Goal: Transaction & Acquisition: Purchase product/service

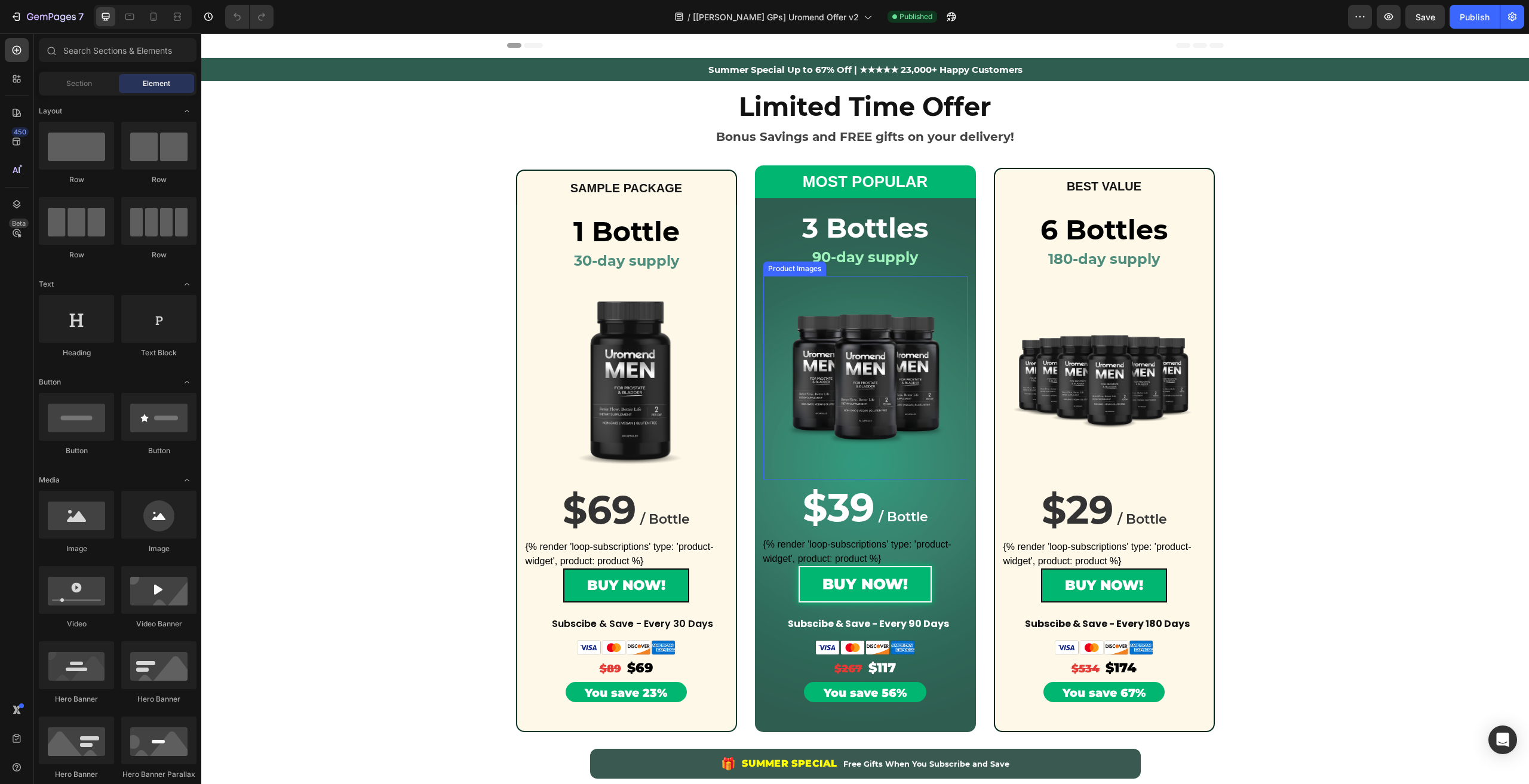
click at [883, 324] on img at bounding box center [865, 377] width 167 height 167
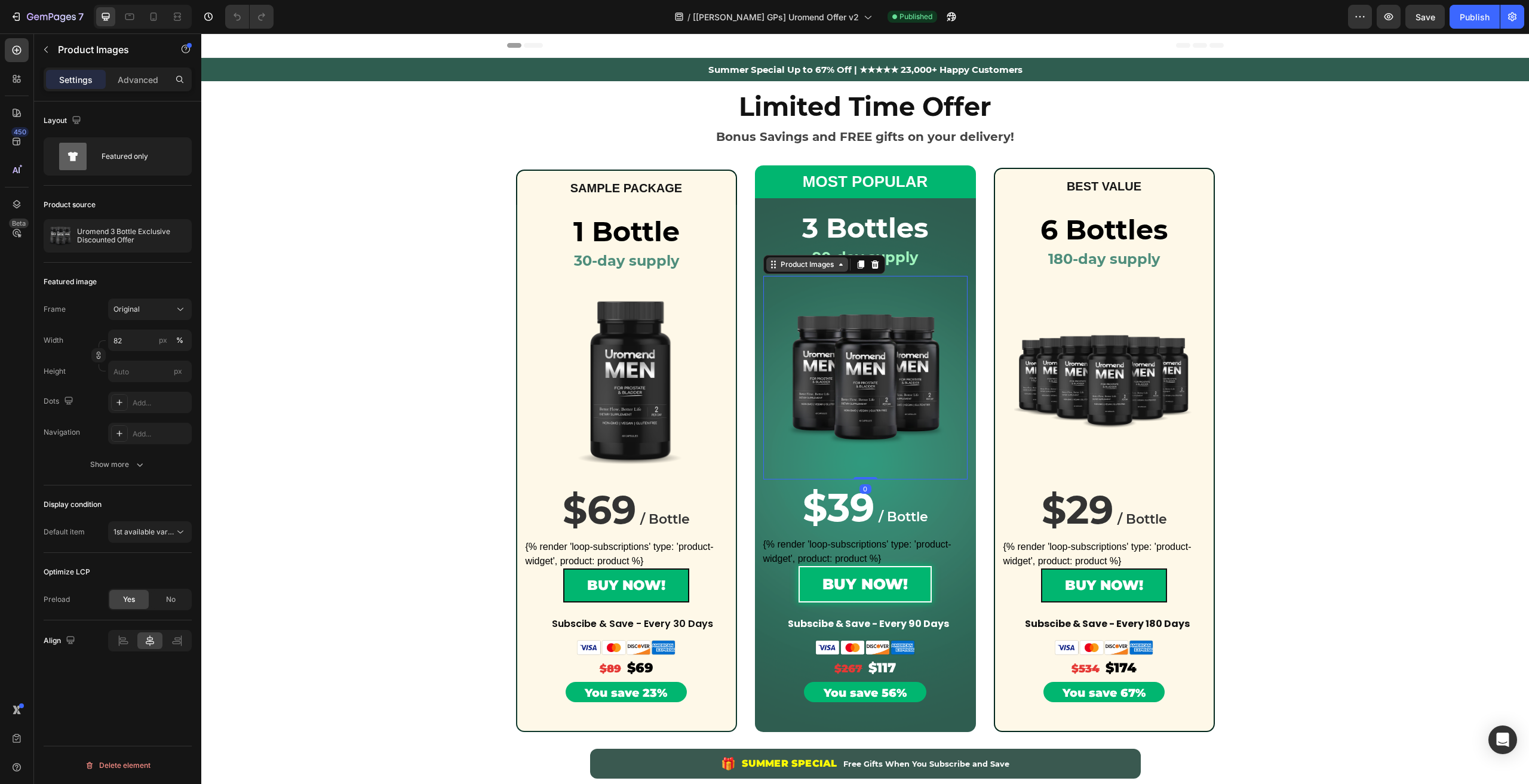
drag, startPoint x: 827, startPoint y: 276, endPoint x: 817, endPoint y: 270, distance: 11.7
click at [825, 276] on div "Product Images 0" at bounding box center [865, 377] width 204 height 203
click at [813, 265] on div "Product Images" at bounding box center [807, 264] width 58 height 11
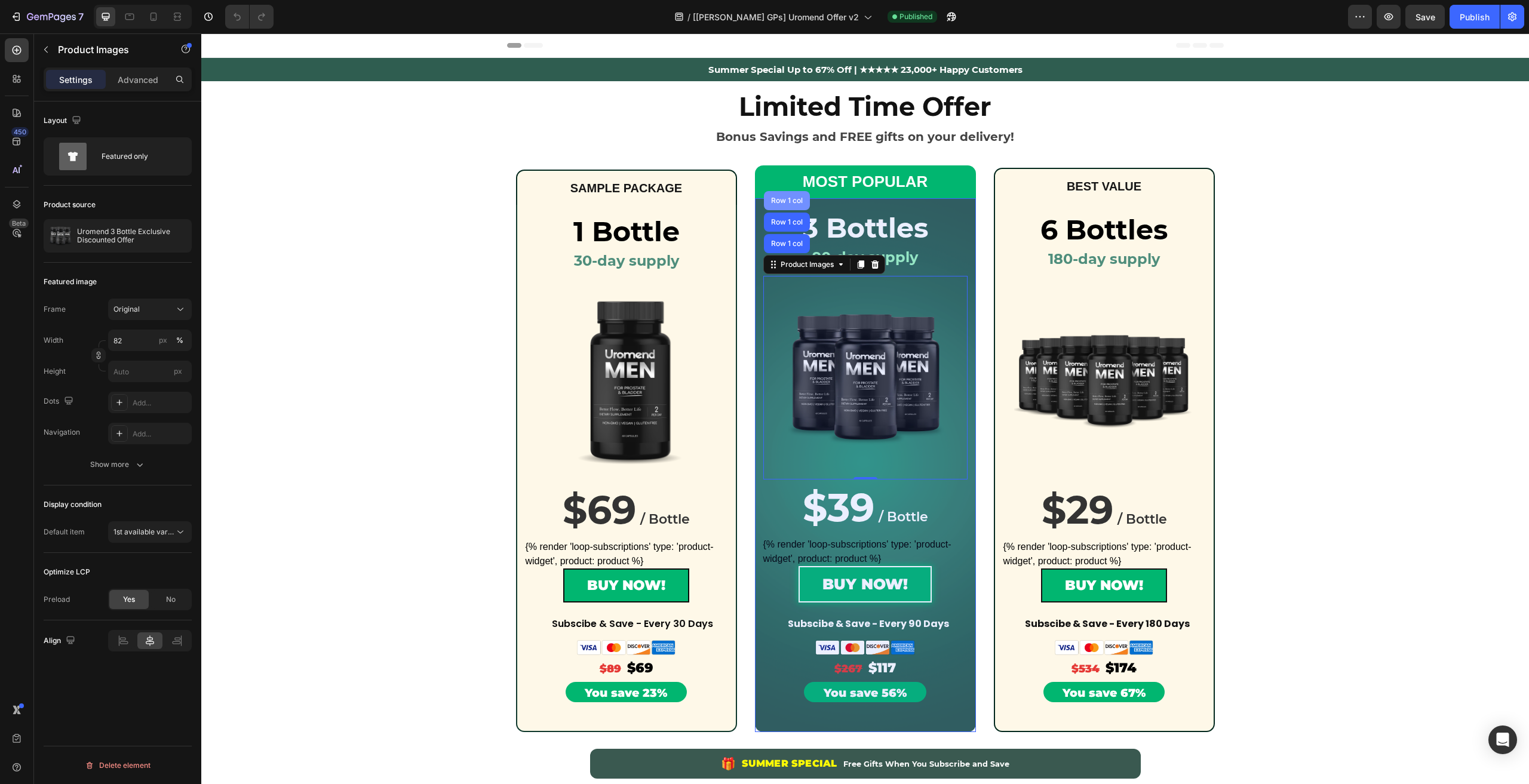
click at [781, 200] on div "Row 1 col" at bounding box center [787, 200] width 37 height 7
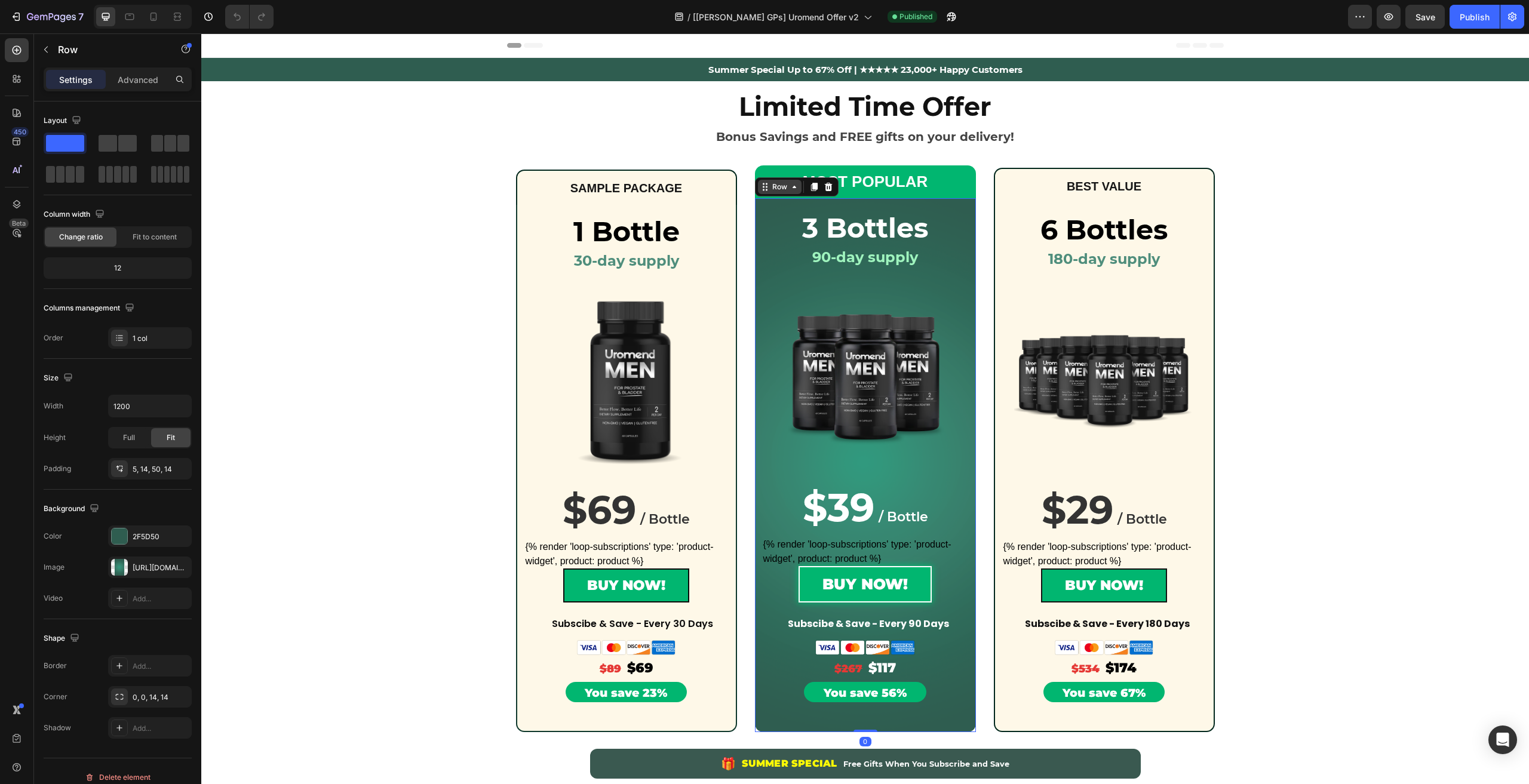
click at [770, 182] on div "Row" at bounding box center [779, 187] width 20 height 11
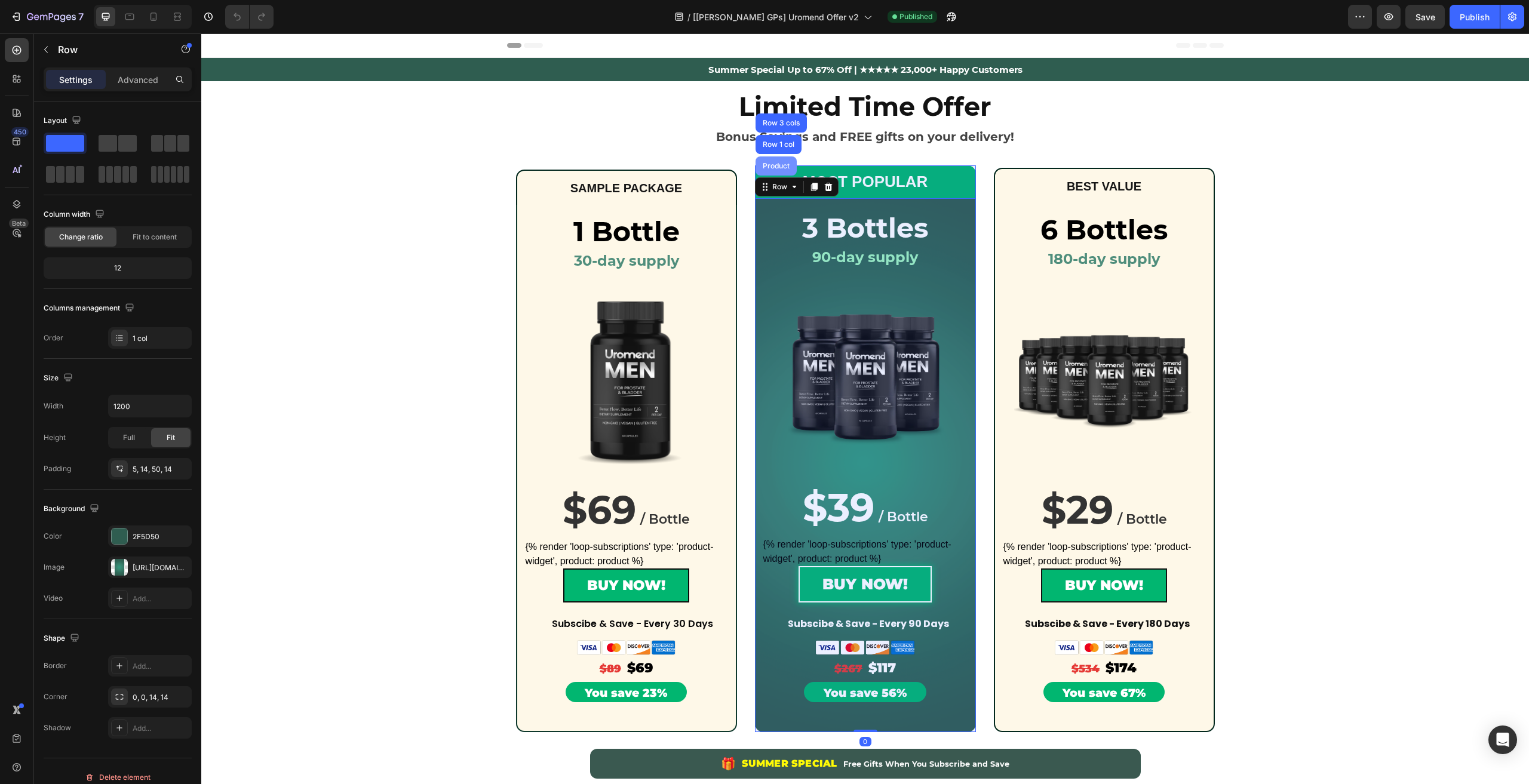
click at [774, 161] on div "Product" at bounding box center [776, 166] width 41 height 19
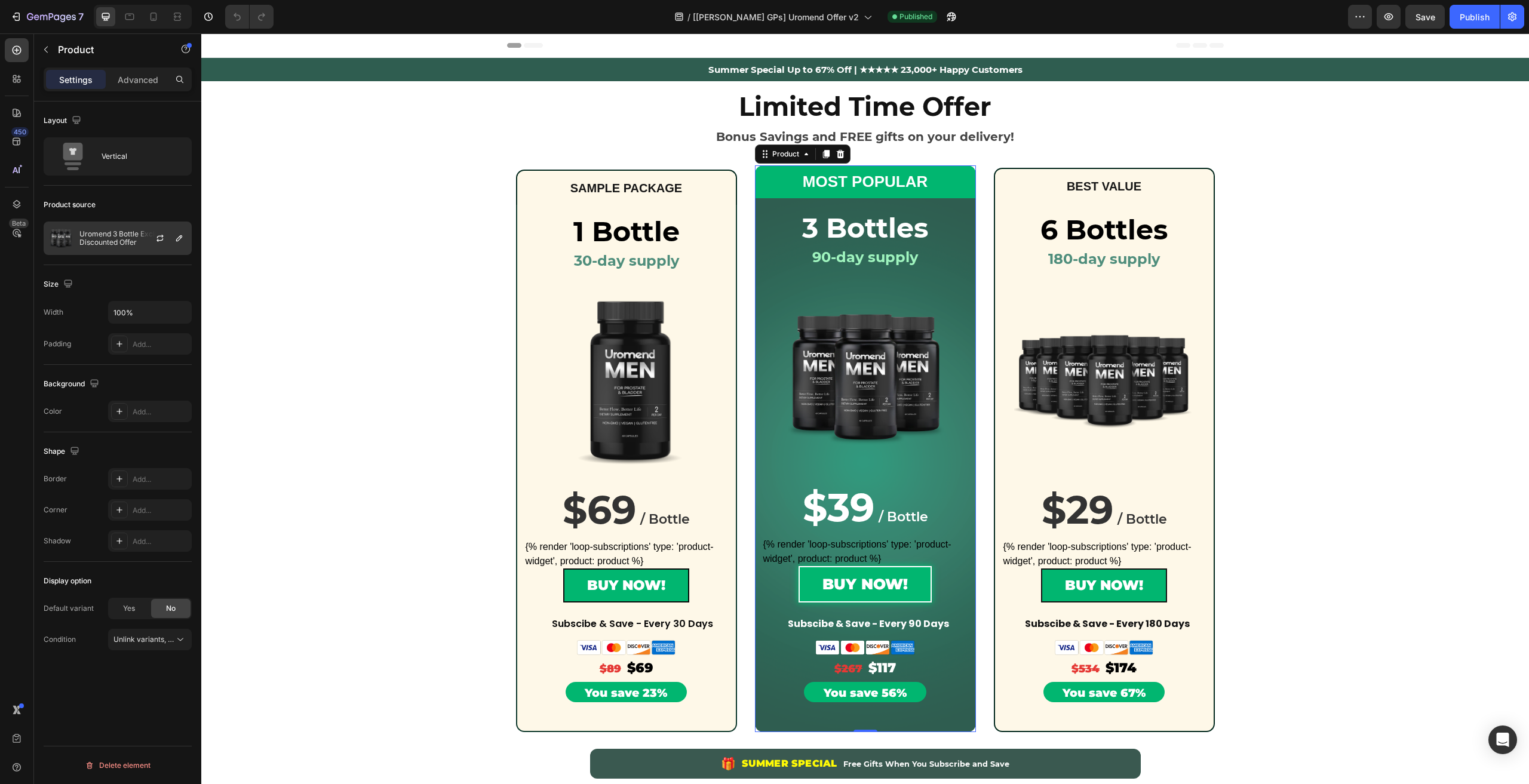
click at [105, 239] on p "Uromend 3 Bottle Exclusive Discounted Offer" at bounding box center [133, 238] width 107 height 16
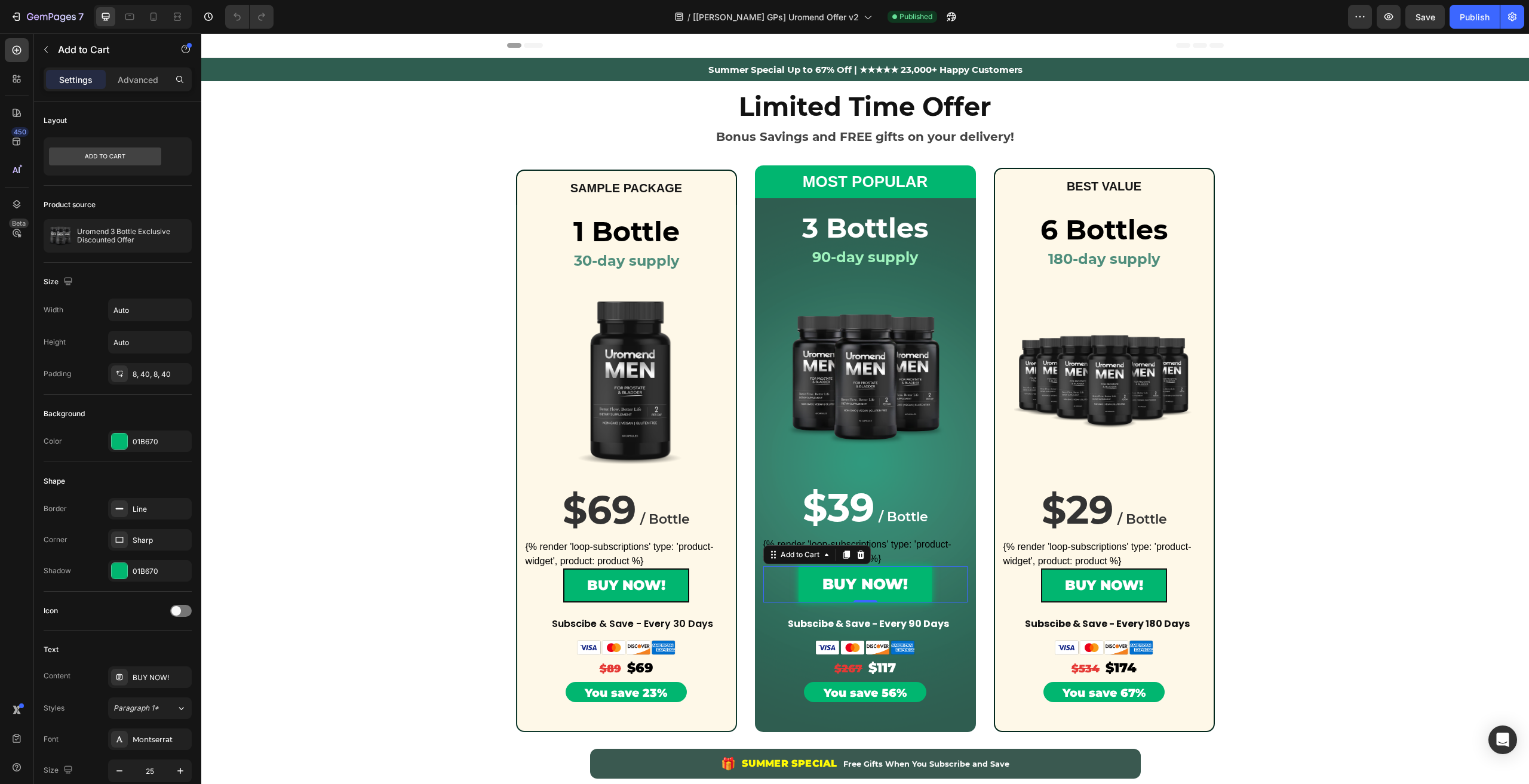
click at [800, 585] on button "BUY NOW!" at bounding box center [865, 584] width 133 height 37
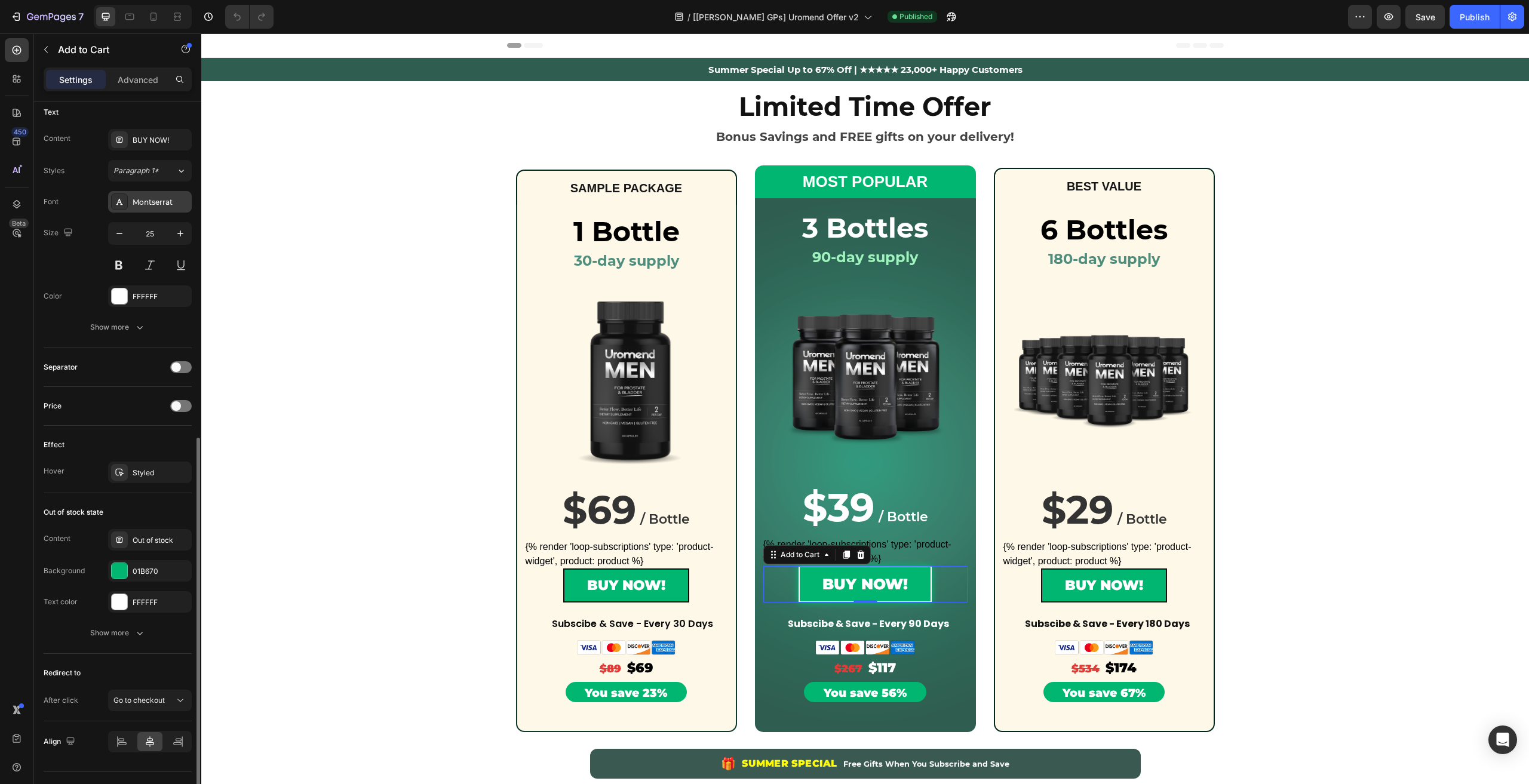
scroll to position [559, 0]
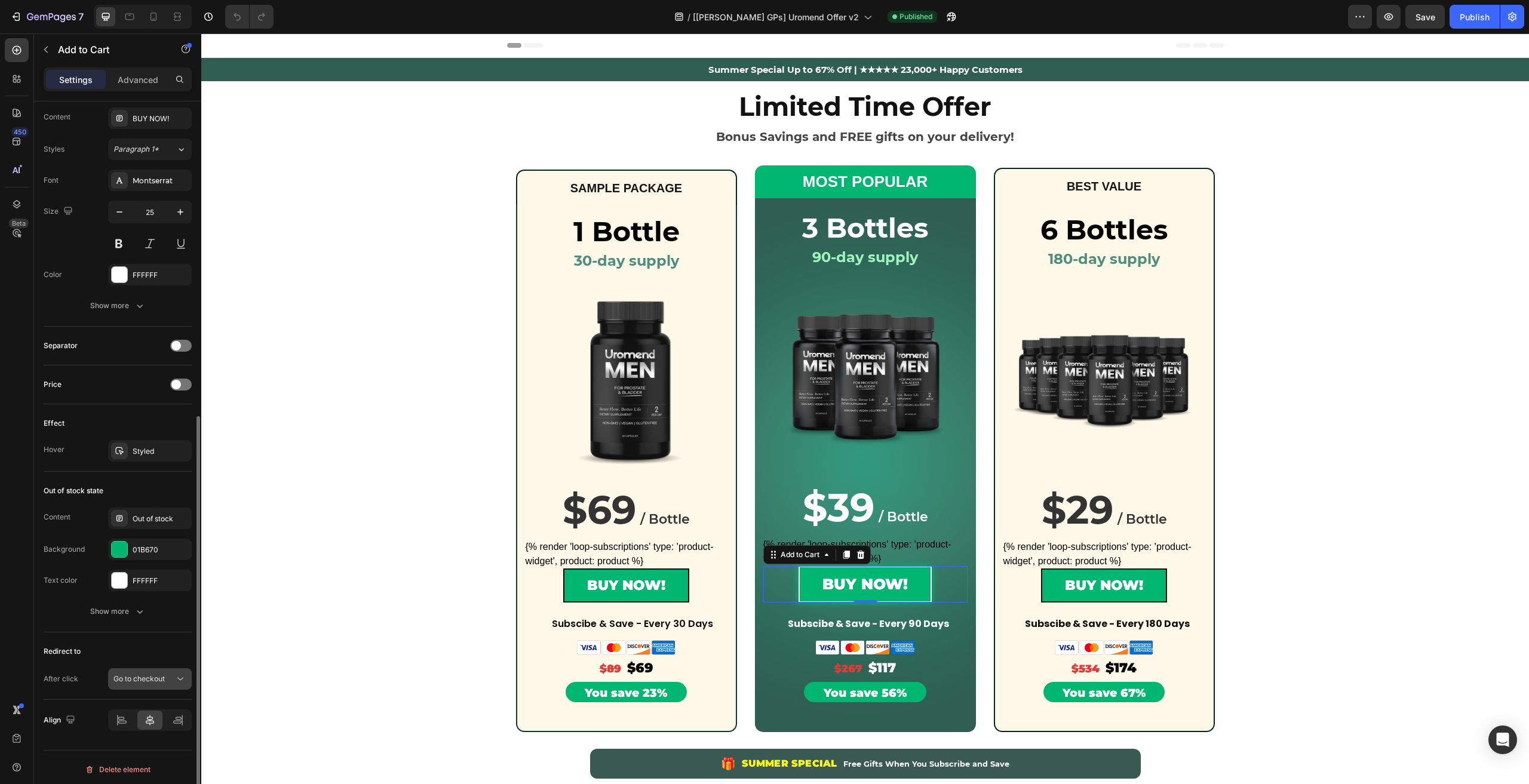
click at [145, 675] on span "Go to checkout" at bounding box center [139, 678] width 51 height 9
click at [146, 652] on div "Redirect to" at bounding box center [117, 651] width 148 height 19
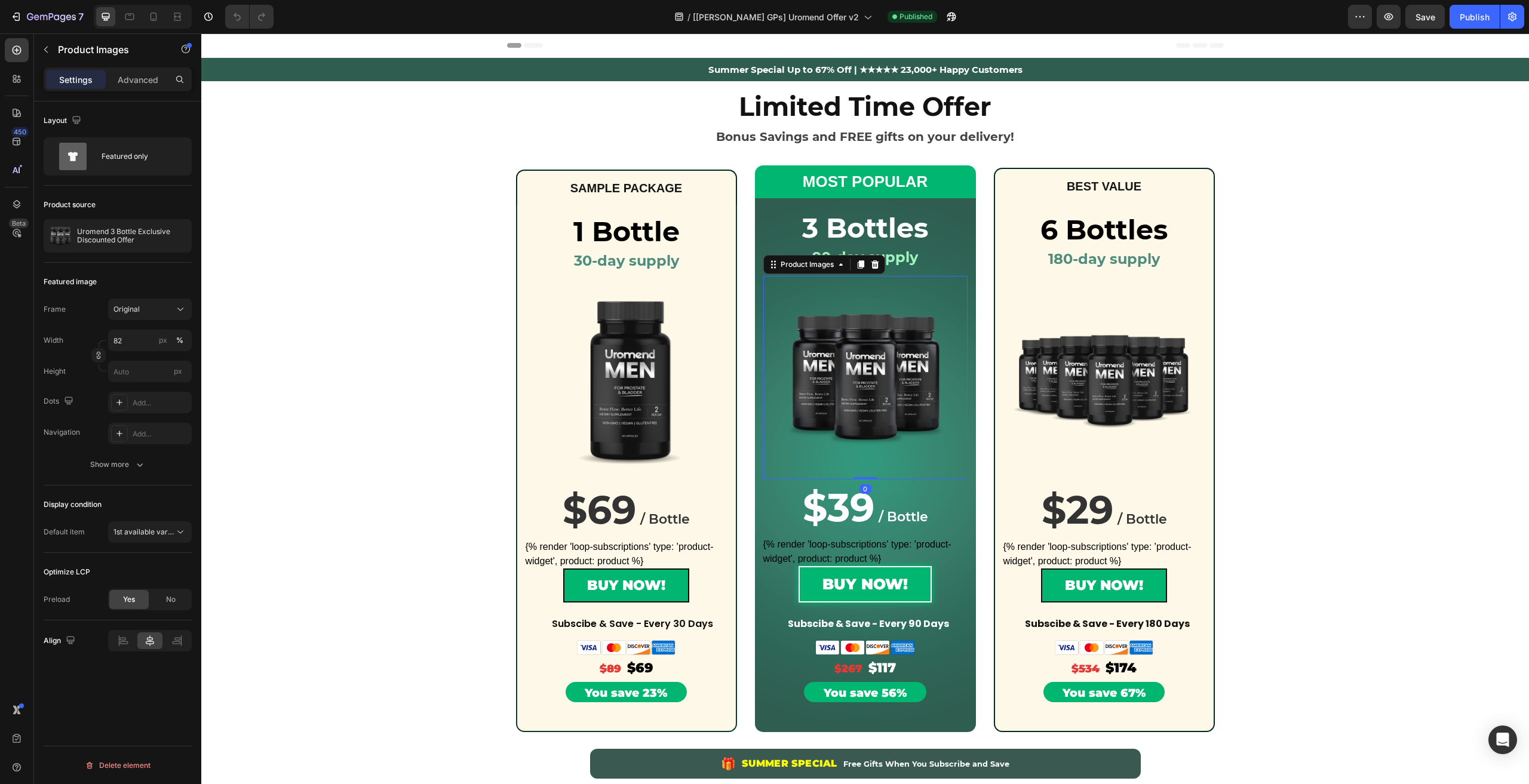
click at [842, 361] on img at bounding box center [865, 377] width 167 height 167
click at [83, 247] on div "Uromend 3 Bottle Exclusive Discounted Offer" at bounding box center [117, 235] width 148 height 33
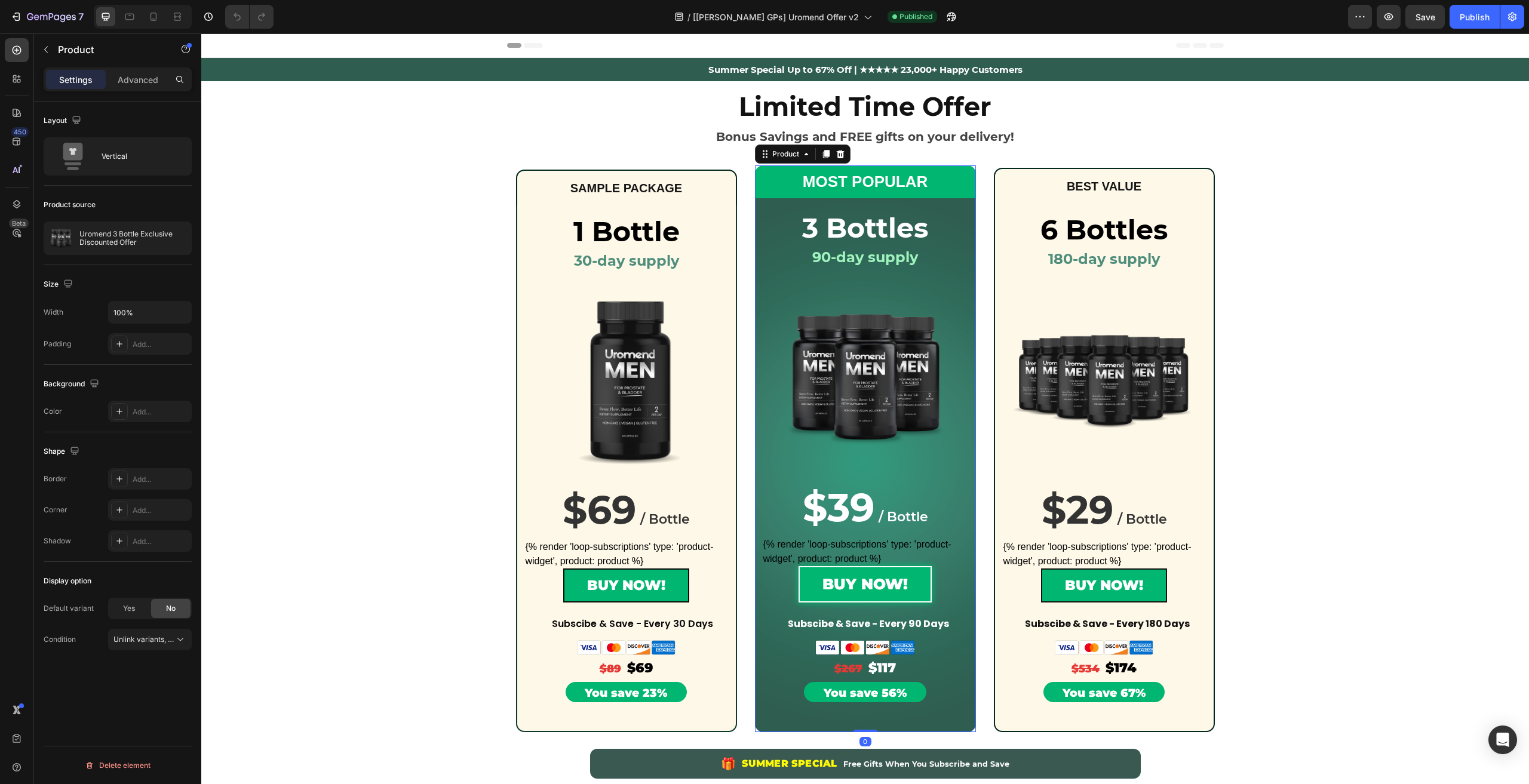
click at [83, 247] on div "Uromend 3 Bottle Exclusive Discounted Offer" at bounding box center [117, 238] width 148 height 33
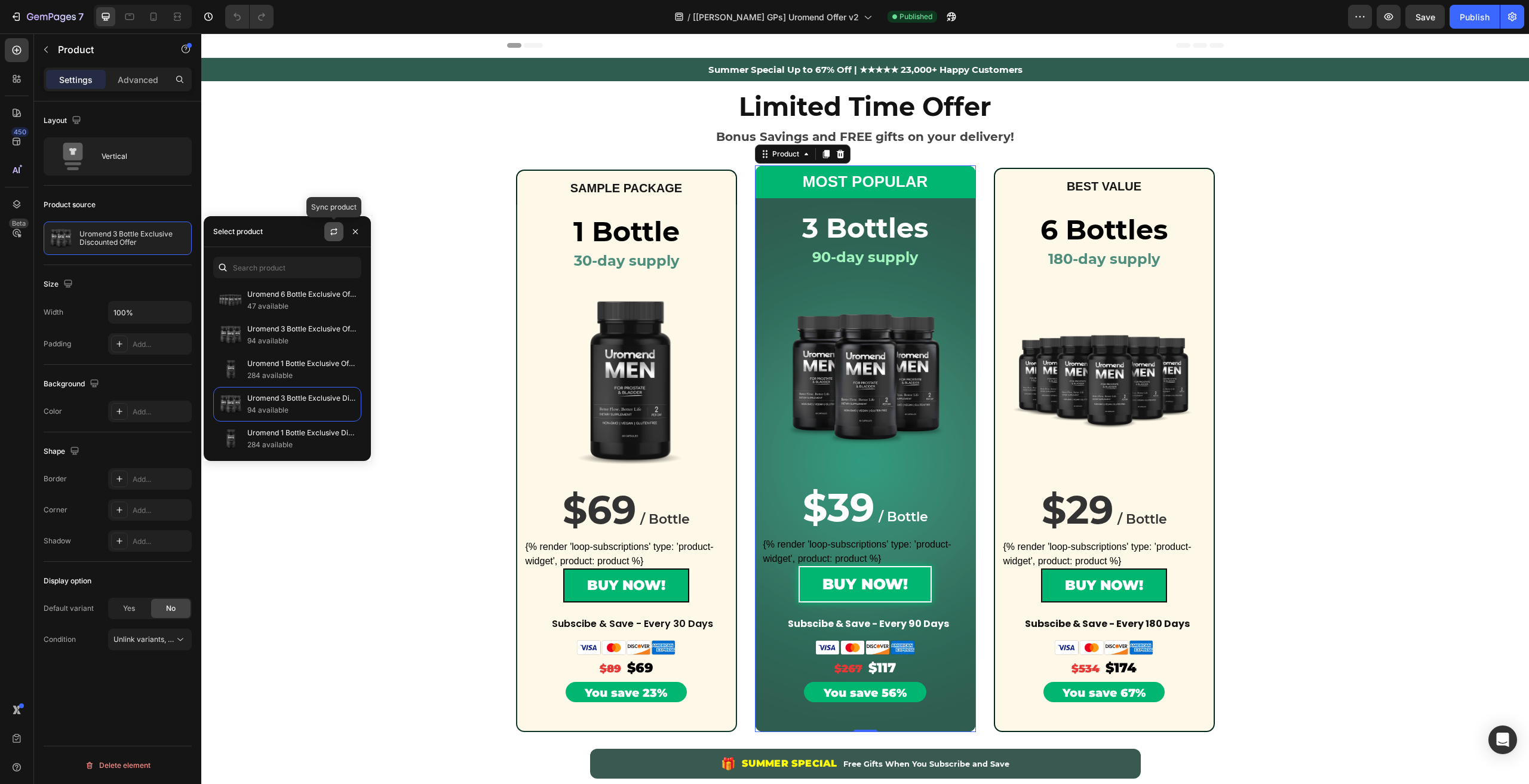
click at [329, 237] on button "button" at bounding box center [334, 231] width 19 height 19
click at [290, 376] on p "275 available" at bounding box center [302, 375] width 109 height 12
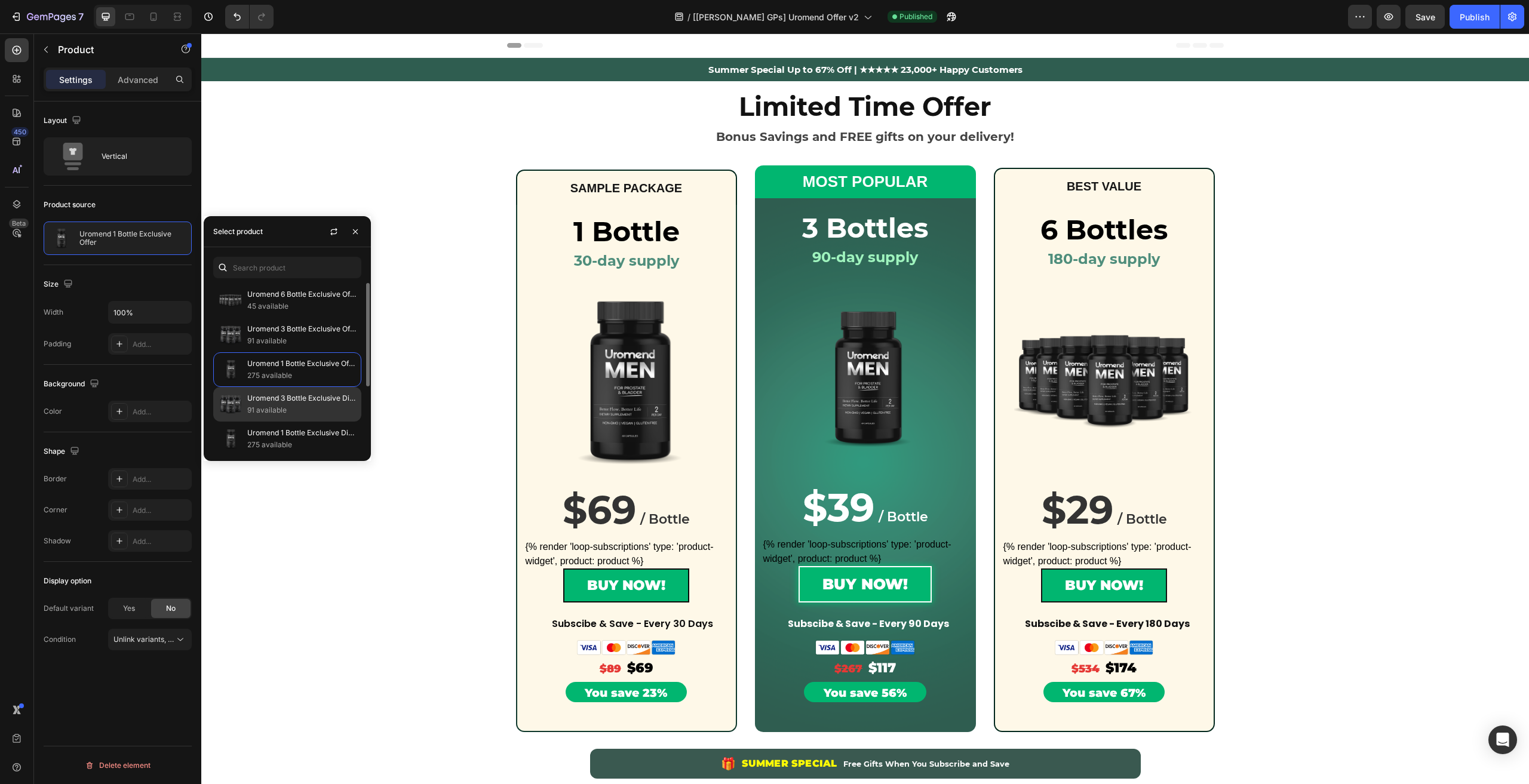
click at [248, 407] on p "91 available" at bounding box center [302, 410] width 109 height 12
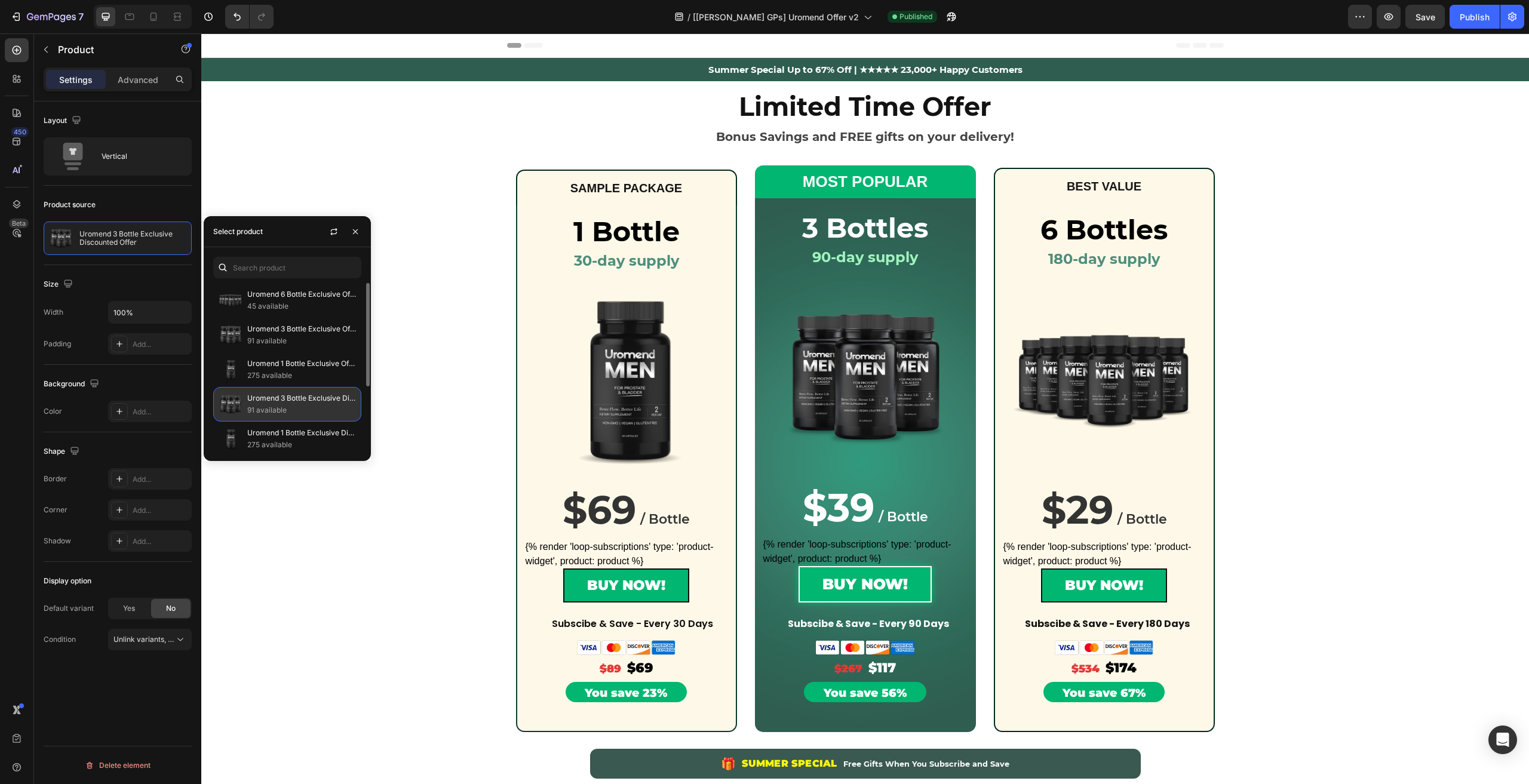
click at [248, 407] on p "91 available" at bounding box center [302, 410] width 109 height 12
click at [292, 439] on p "275 available" at bounding box center [302, 445] width 109 height 12
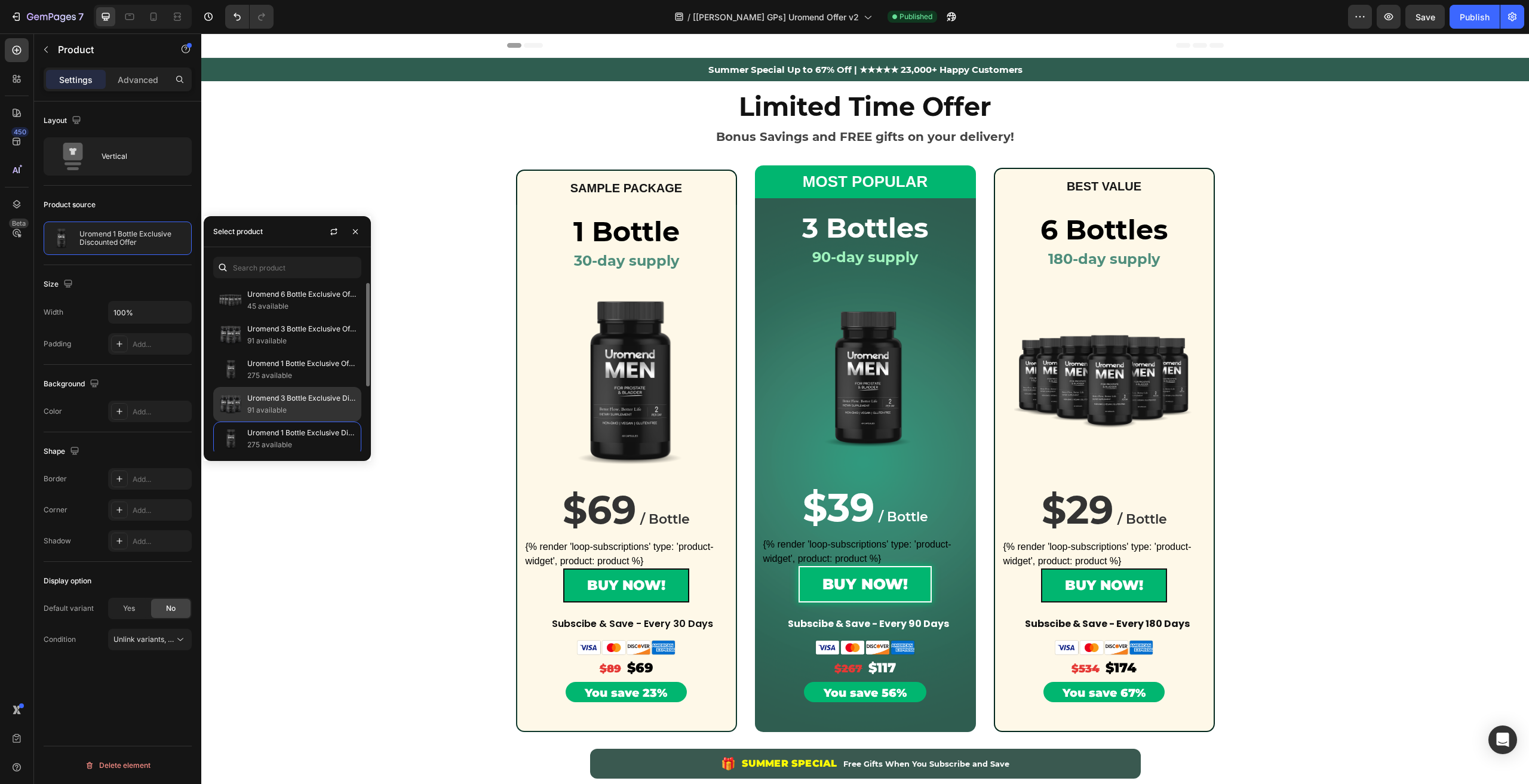
click at [282, 402] on p "Uromend 3 Bottle Exclusive Discounted Offer" at bounding box center [302, 398] width 109 height 12
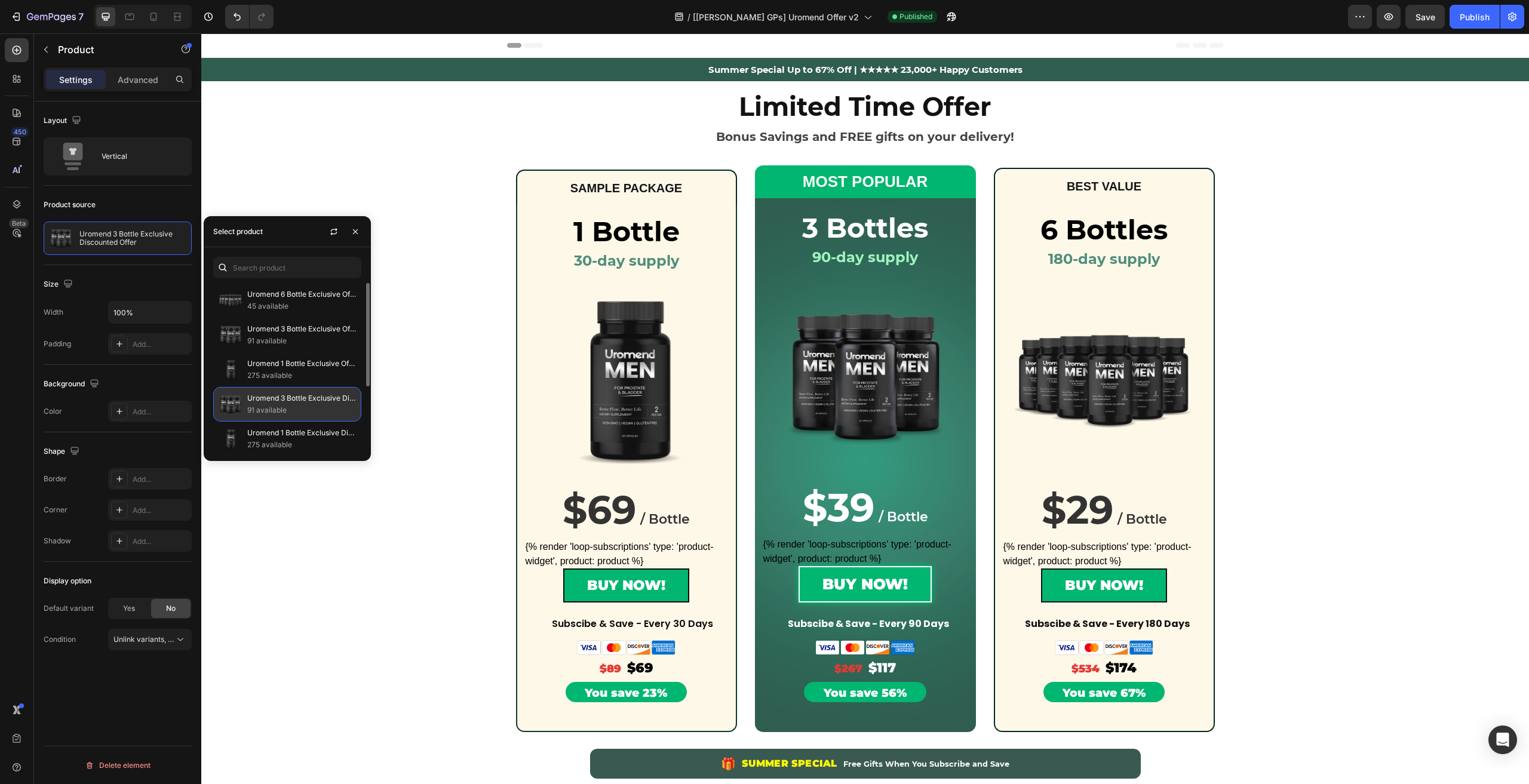
click at [282, 402] on p "Uromend 3 Bottle Exclusive Discounted Offer" at bounding box center [302, 398] width 109 height 12
click at [273, 397] on p "Uromend 3 Bottle Exclusive Discounted Offer" at bounding box center [302, 398] width 109 height 12
copy p "Uromend 3 Bottle Exclusive Discounted Offer"
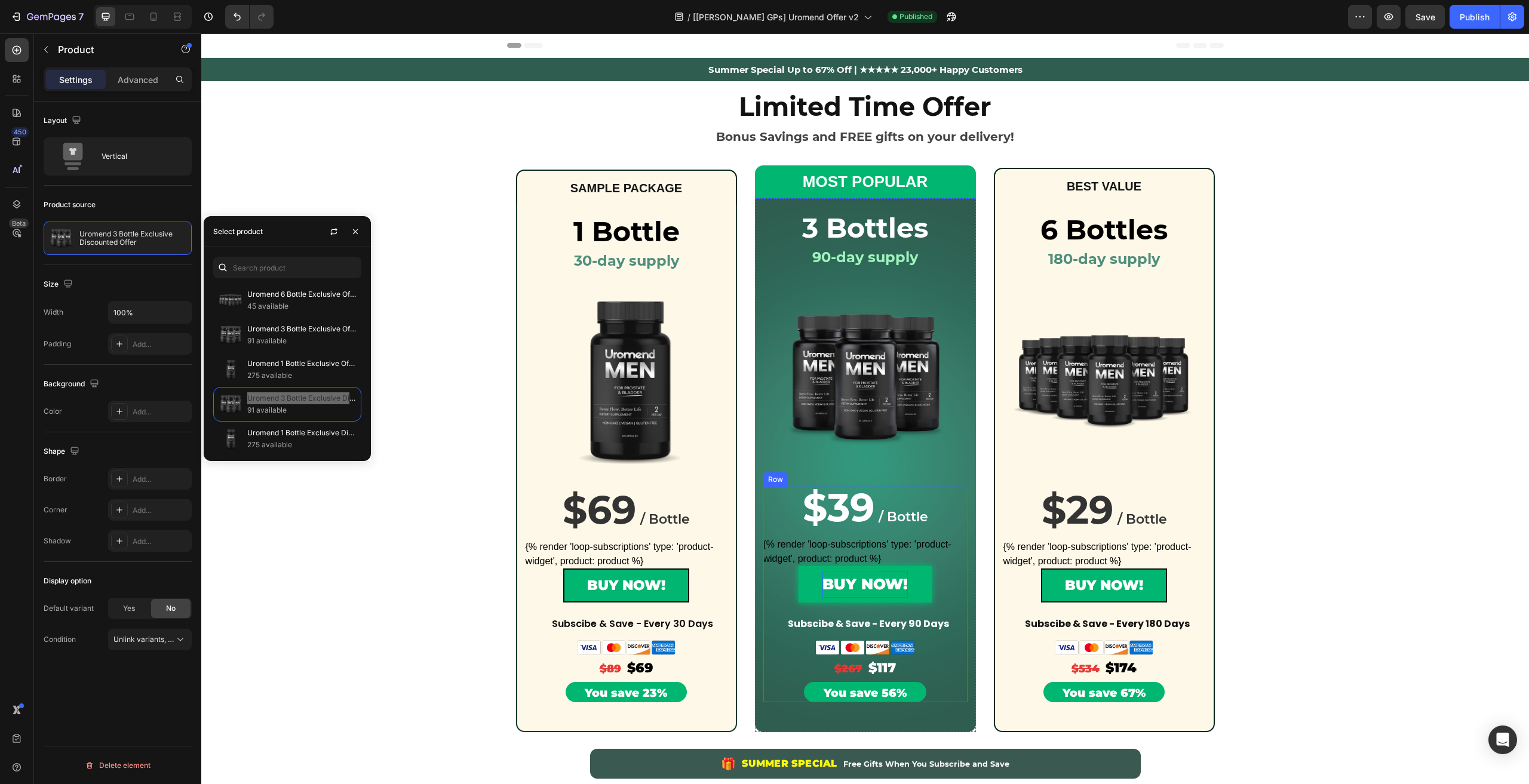
click at [840, 580] on div "BUY NOW!" at bounding box center [865, 584] width 85 height 27
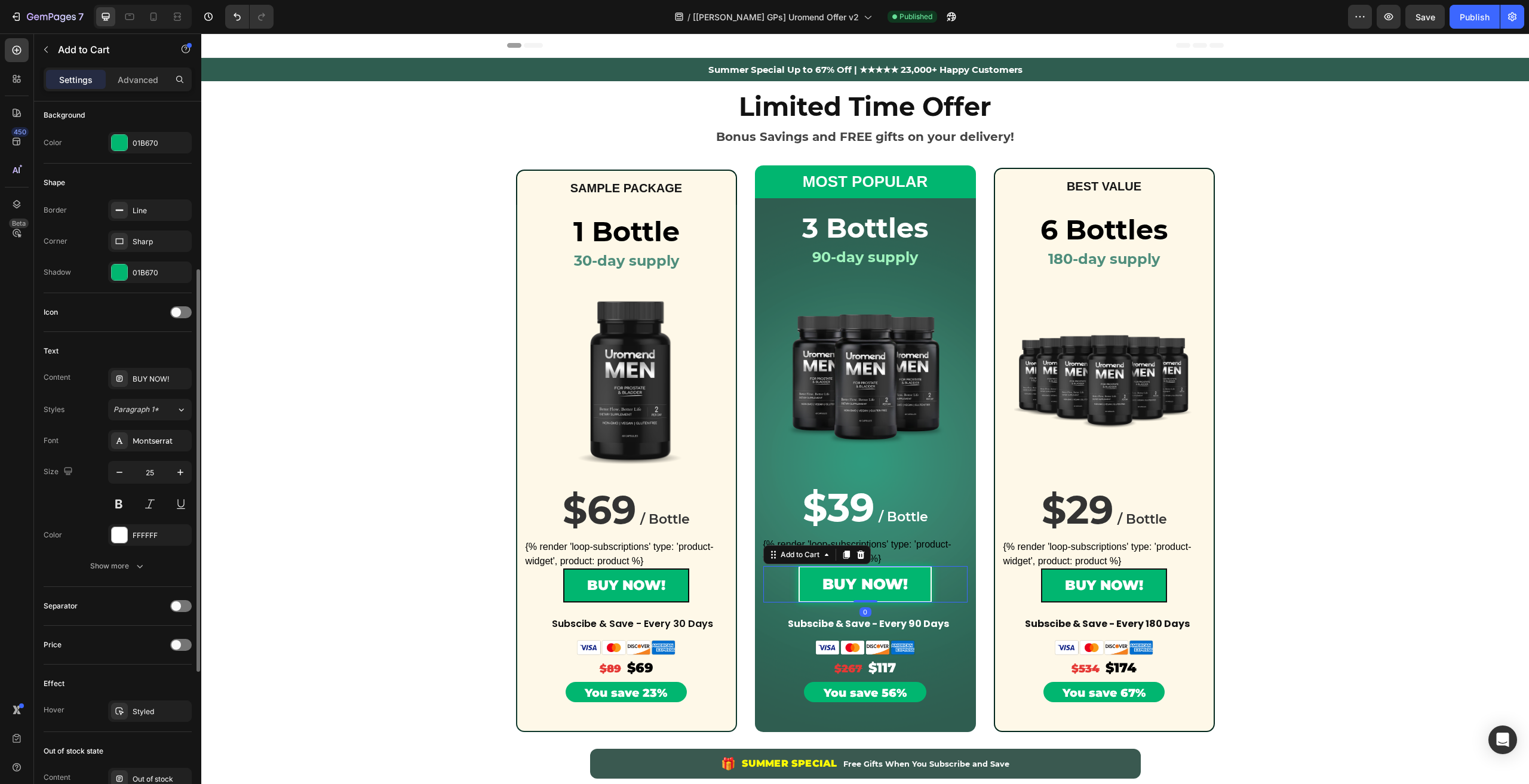
scroll to position [559, 0]
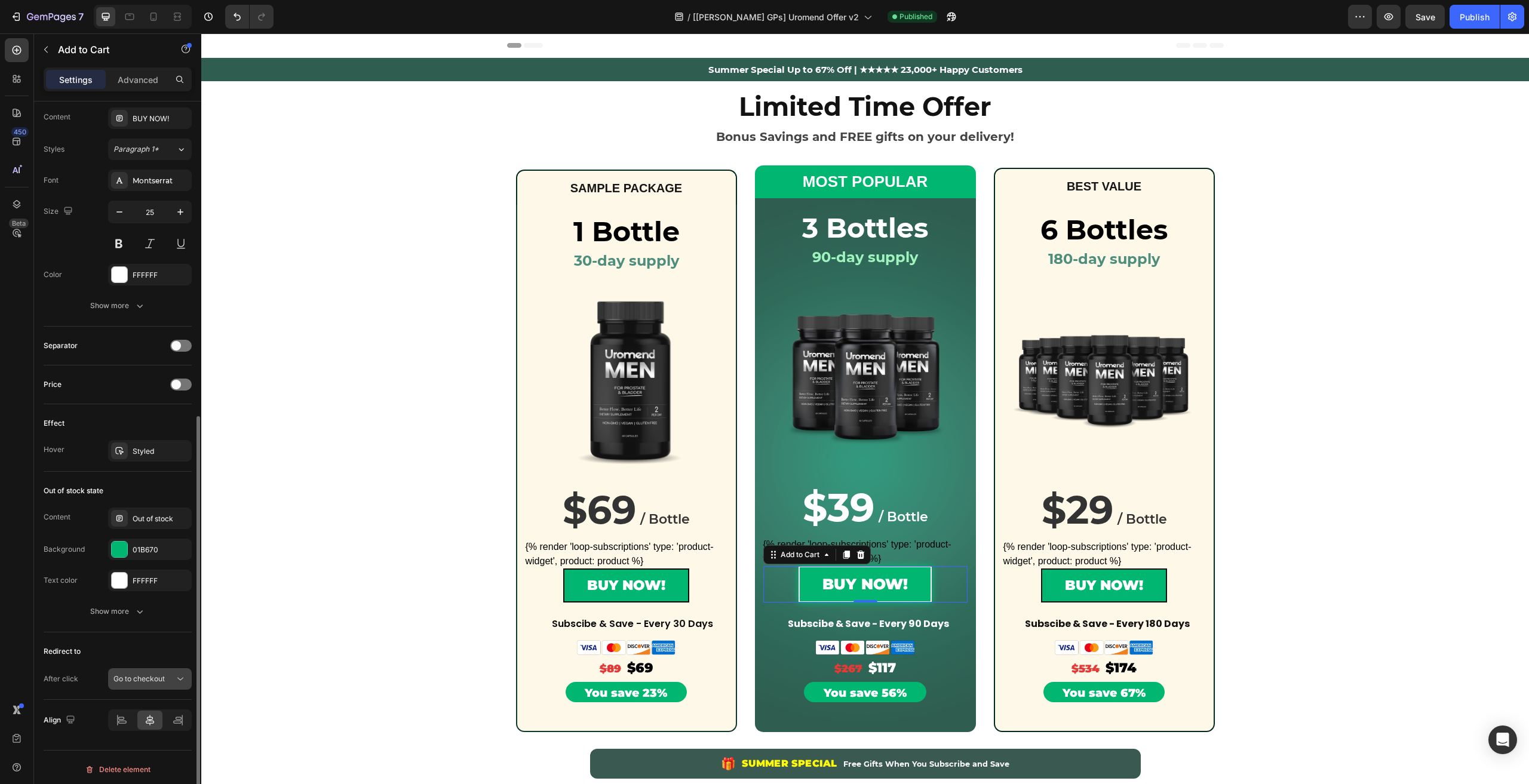
click at [154, 674] on span "Go to checkout" at bounding box center [139, 678] width 51 height 9
click at [150, 710] on div "Keep shopping" at bounding box center [138, 704] width 98 height 23
click at [154, 673] on div "Keep shopping" at bounding box center [150, 679] width 73 height 12
click at [142, 641] on div "Redirect to" at bounding box center [117, 651] width 148 height 19
click at [153, 677] on span "Keep shopping" at bounding box center [138, 678] width 50 height 9
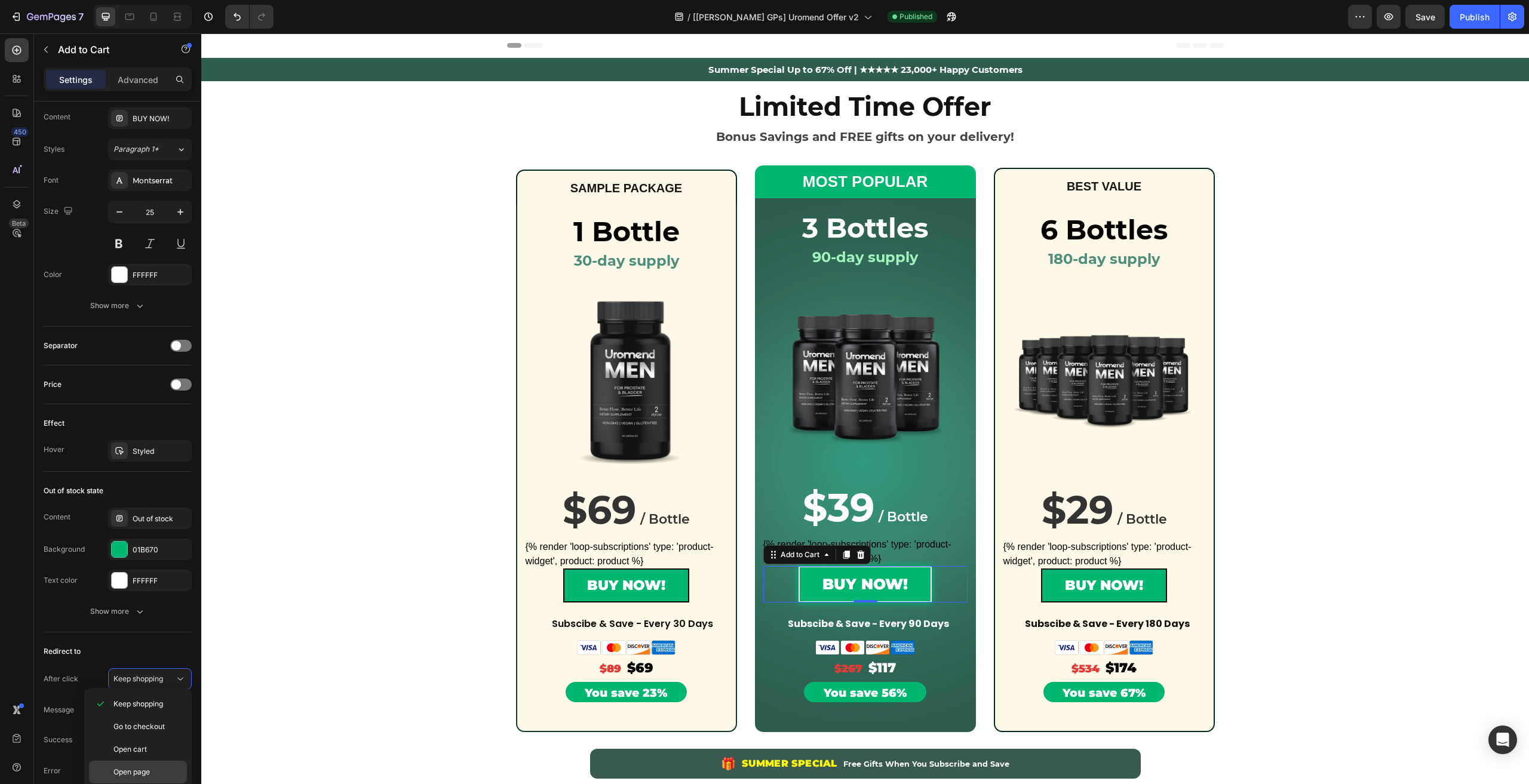
click at [145, 763] on div "Open page" at bounding box center [138, 772] width 98 height 23
click at [663, 591] on button "BUY NOW!" at bounding box center [626, 585] width 126 height 34
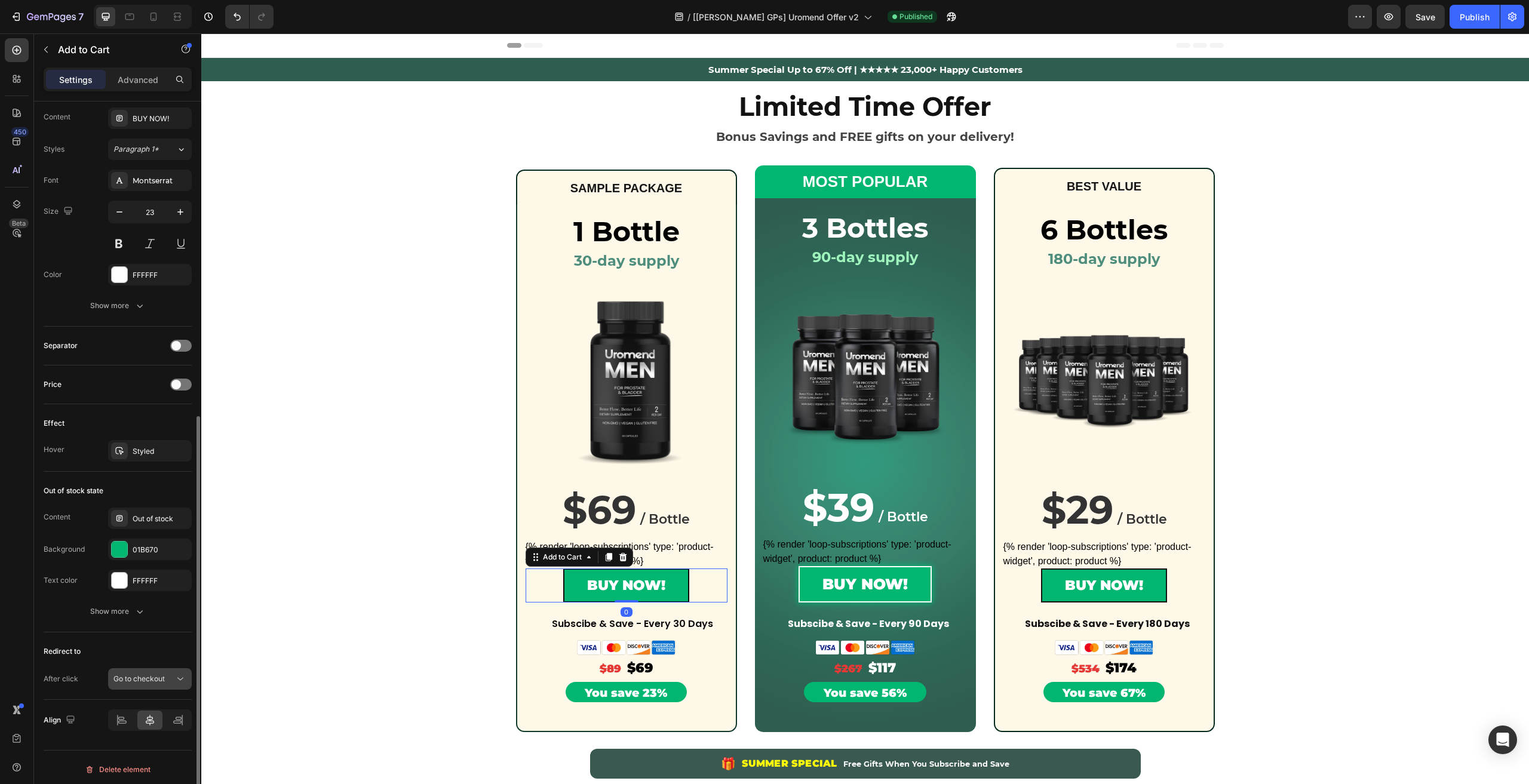
click at [163, 673] on div "Go to checkout" at bounding box center [150, 679] width 73 height 12
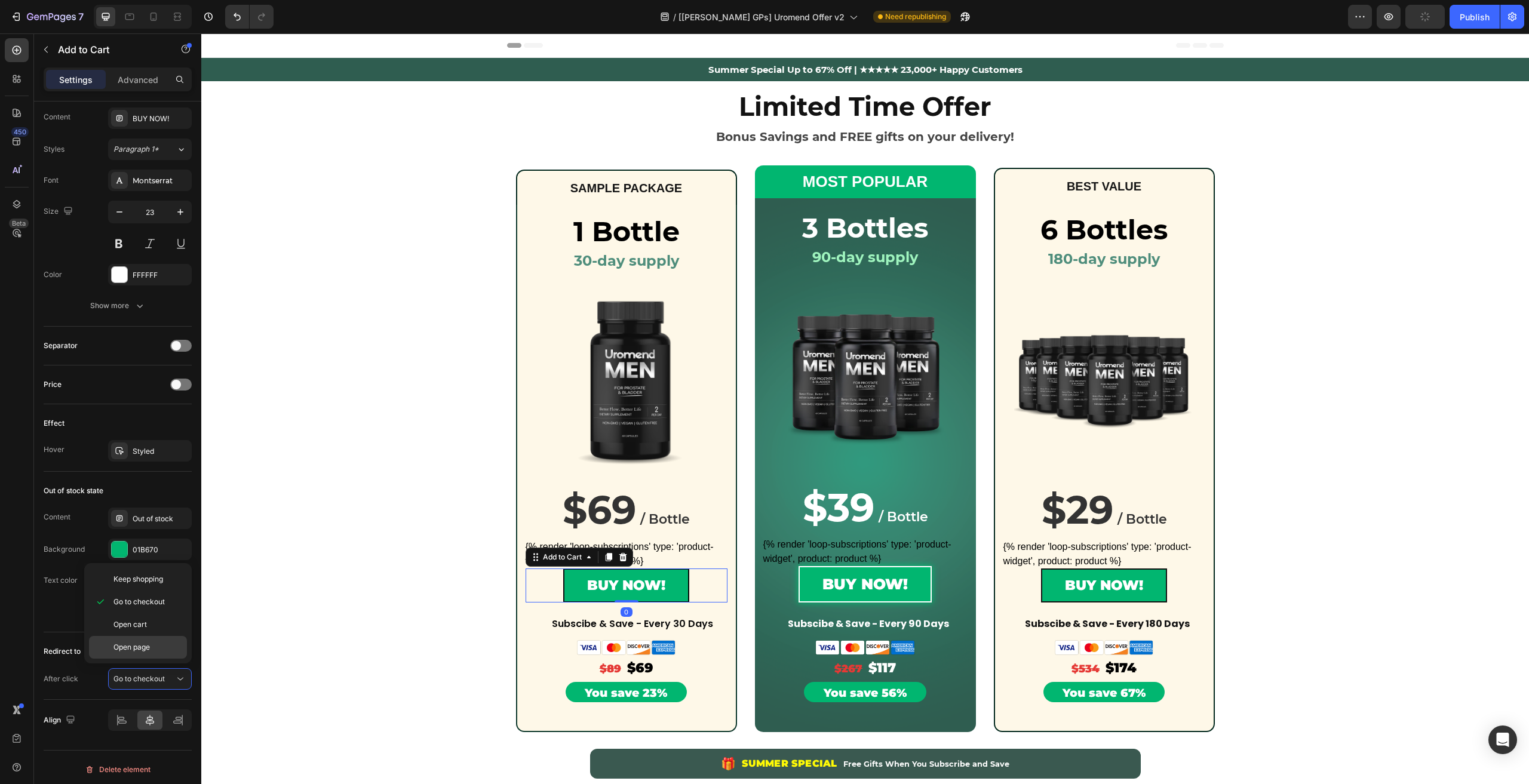
click at [127, 649] on span "Open page" at bounding box center [132, 647] width 37 height 11
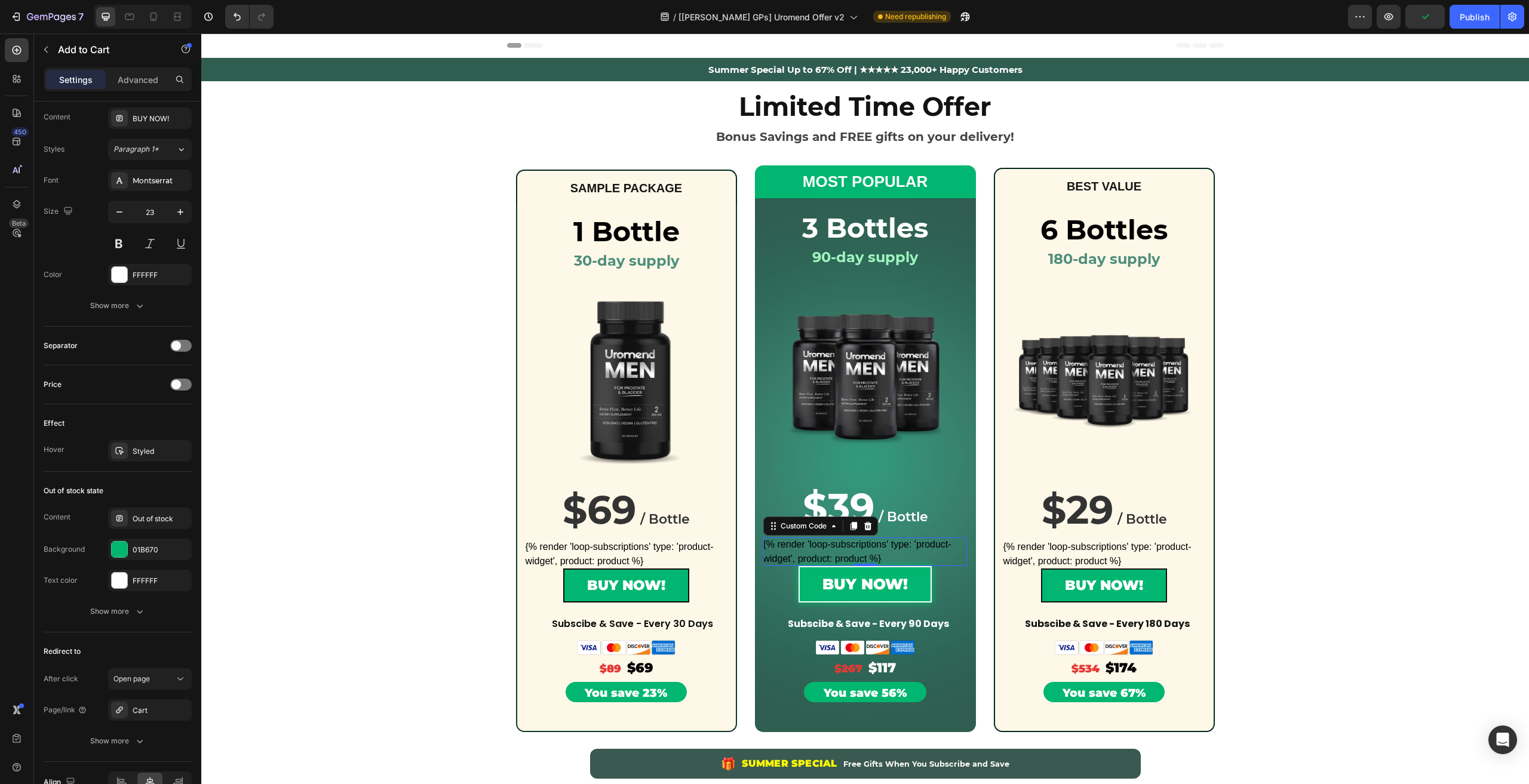
scroll to position [0, 0]
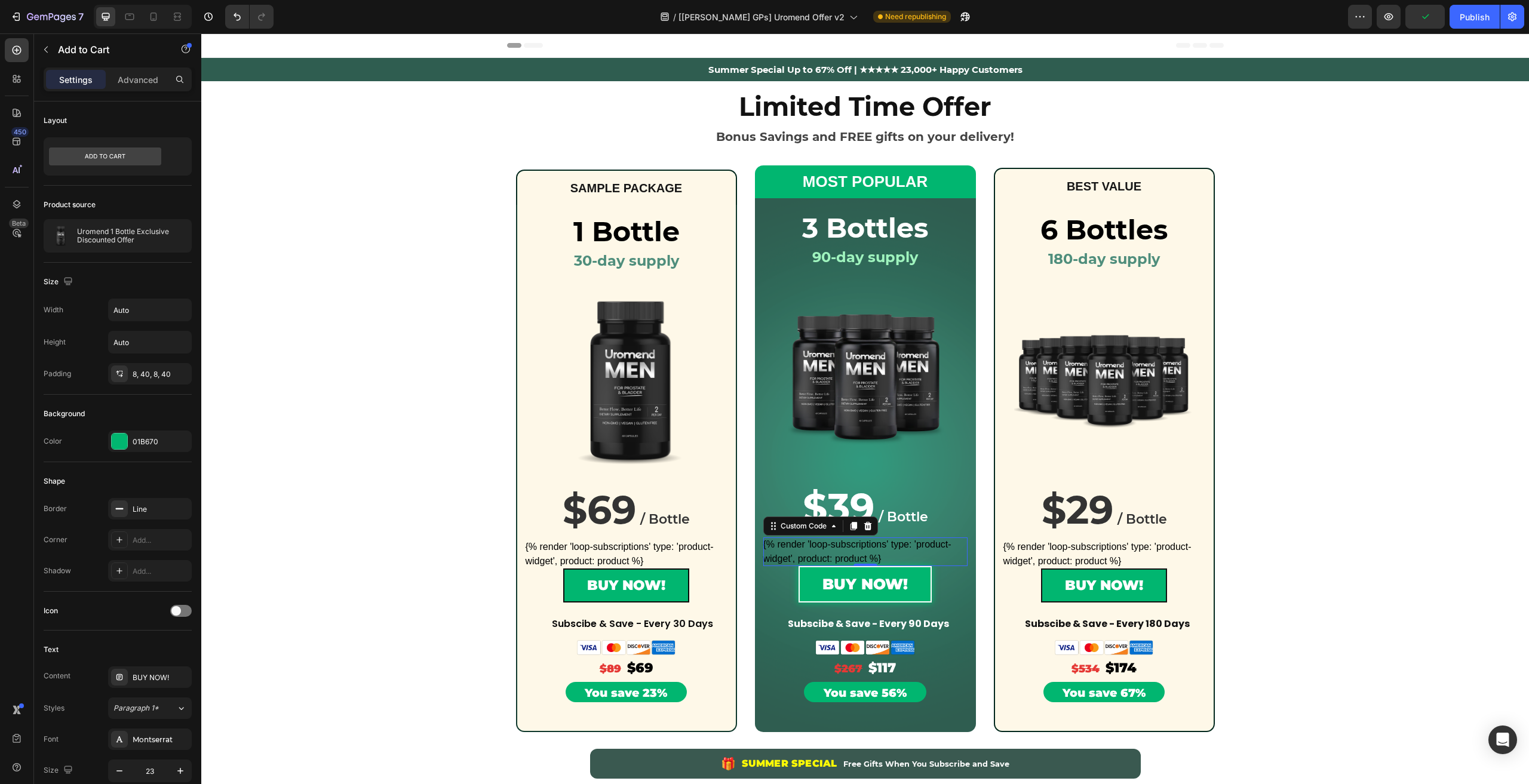
click at [877, 547] on div "{% render 'loop-subscriptions' type: 'product-widget', product: product %}" at bounding box center [865, 551] width 204 height 28
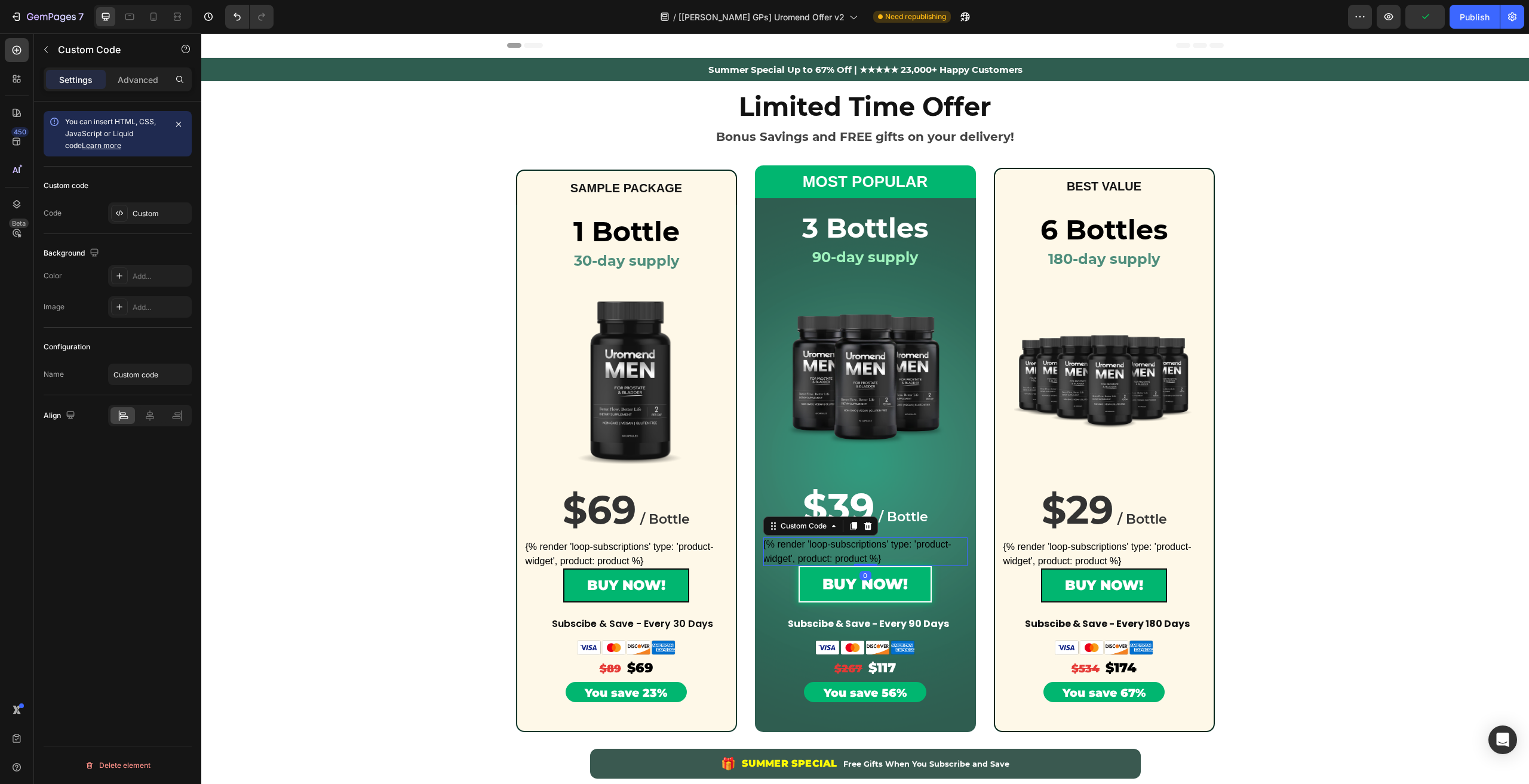
click at [877, 547] on div "{% render 'loop-subscriptions' type: 'product-widget', product: product %}" at bounding box center [865, 551] width 204 height 28
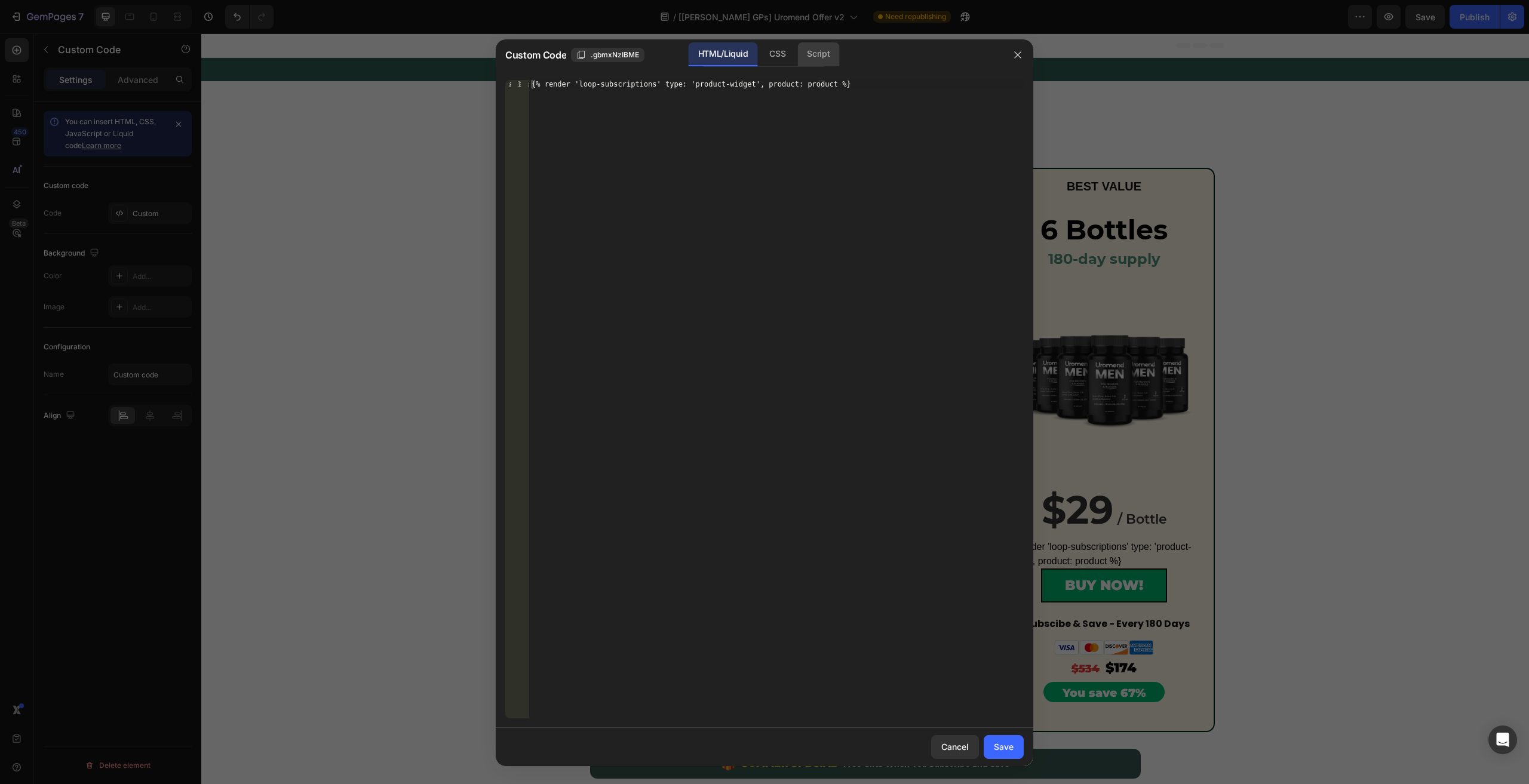
click at [828, 62] on div "Script" at bounding box center [818, 54] width 42 height 24
click at [796, 55] on div "HTML/Liquid CSS Script" at bounding box center [764, 54] width 127 height 25
click at [791, 53] on div "CSS" at bounding box center [777, 54] width 35 height 24
click at [1017, 49] on button "button" at bounding box center [1017, 55] width 19 height 19
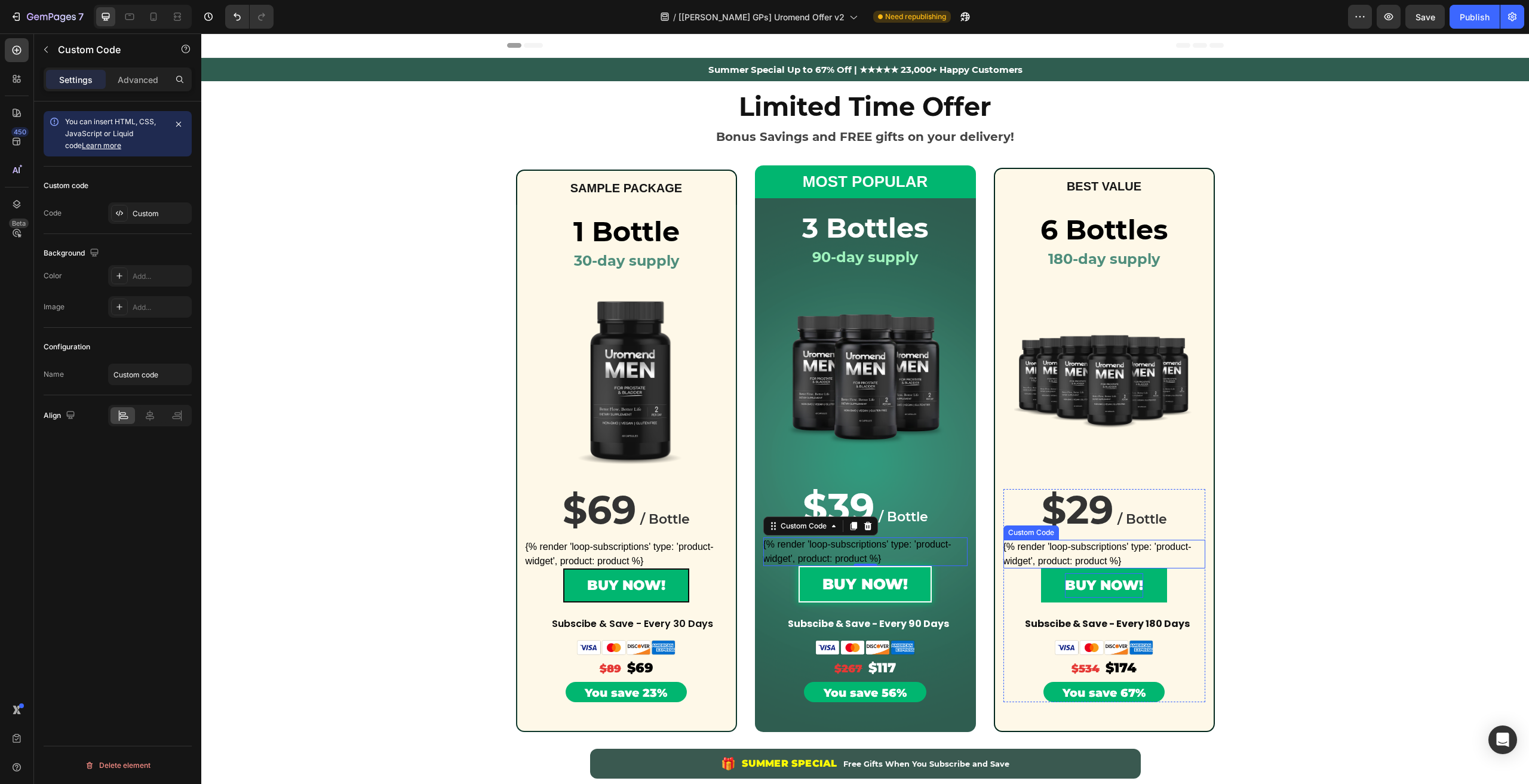
click at [1080, 588] on div "BUY NOW!" at bounding box center [1104, 585] width 78 height 25
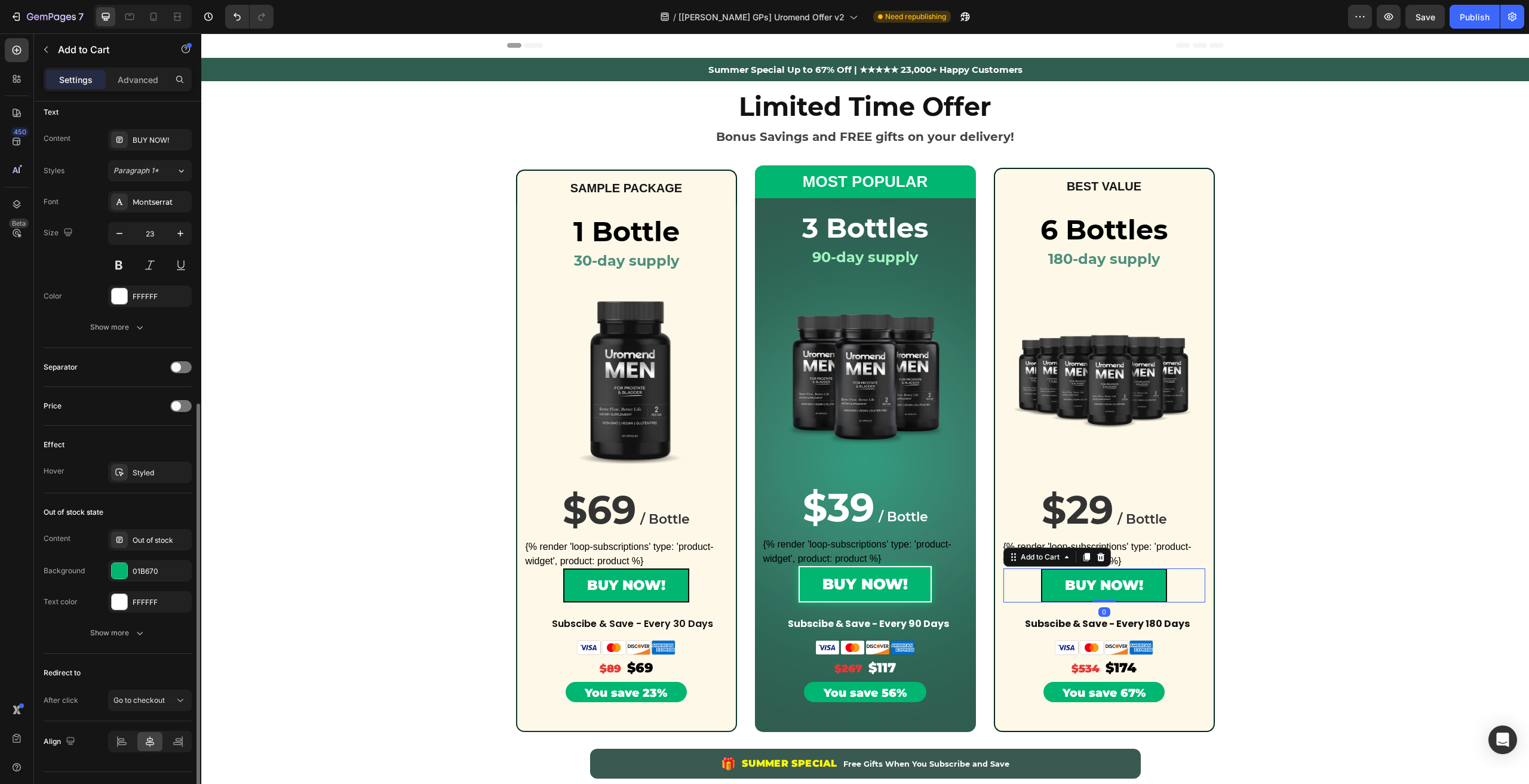
scroll to position [559, 0]
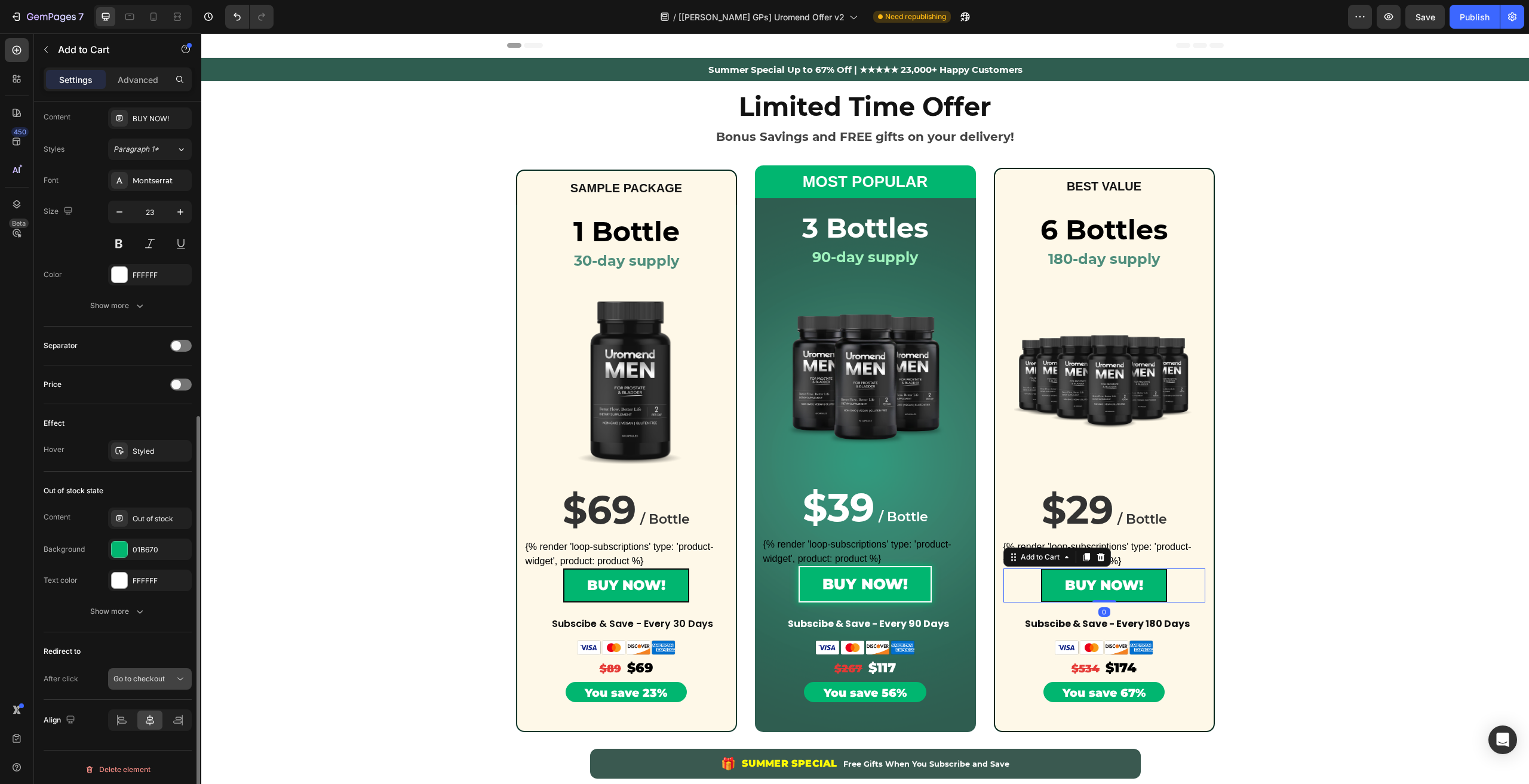
click at [136, 683] on button "Go to checkout" at bounding box center [150, 679] width 83 height 21
click at [160, 769] on p "Open page" at bounding box center [148, 771] width 68 height 11
click at [1131, 295] on img at bounding box center [1104, 380] width 180 height 180
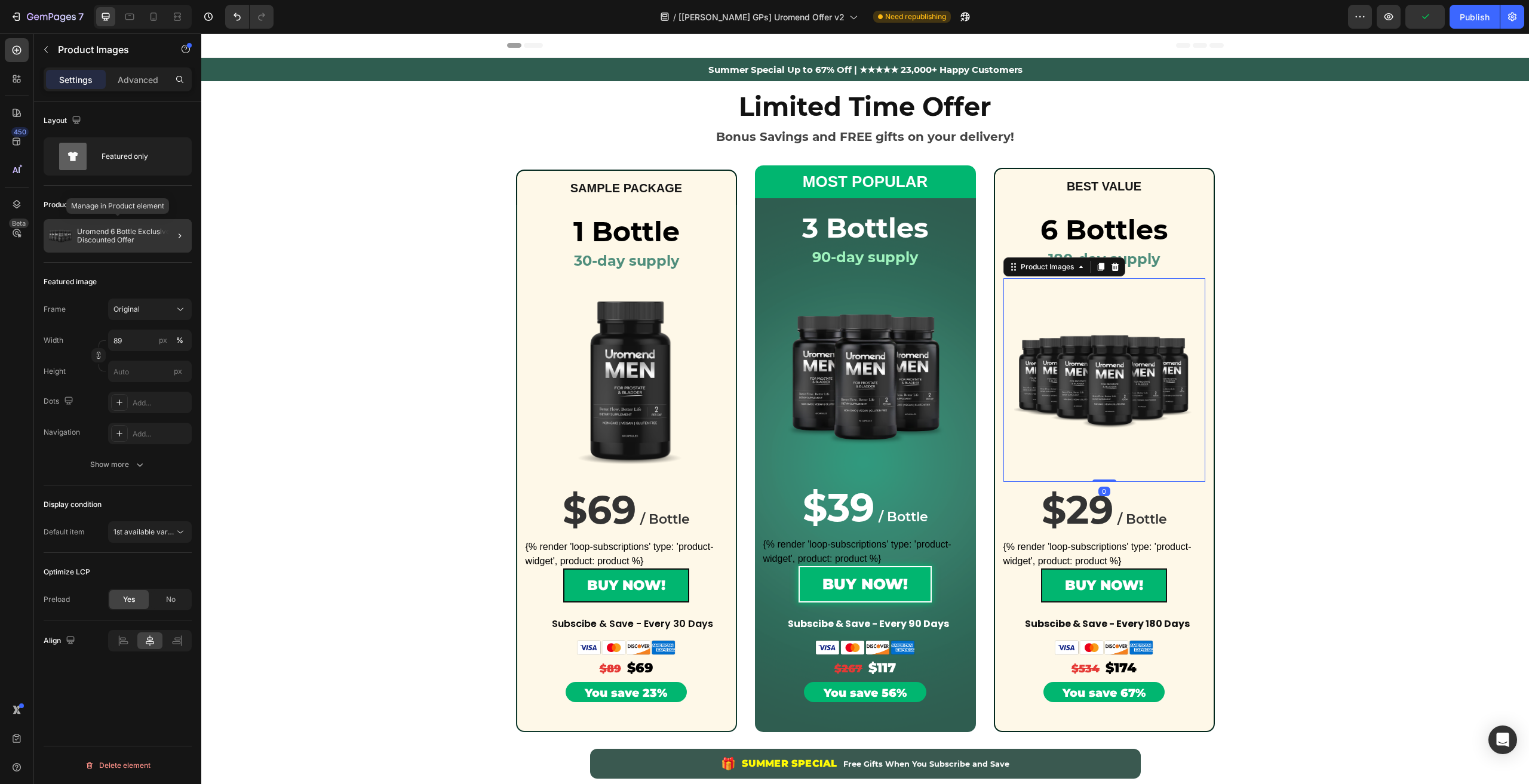
click at [69, 235] on img at bounding box center [61, 236] width 24 height 24
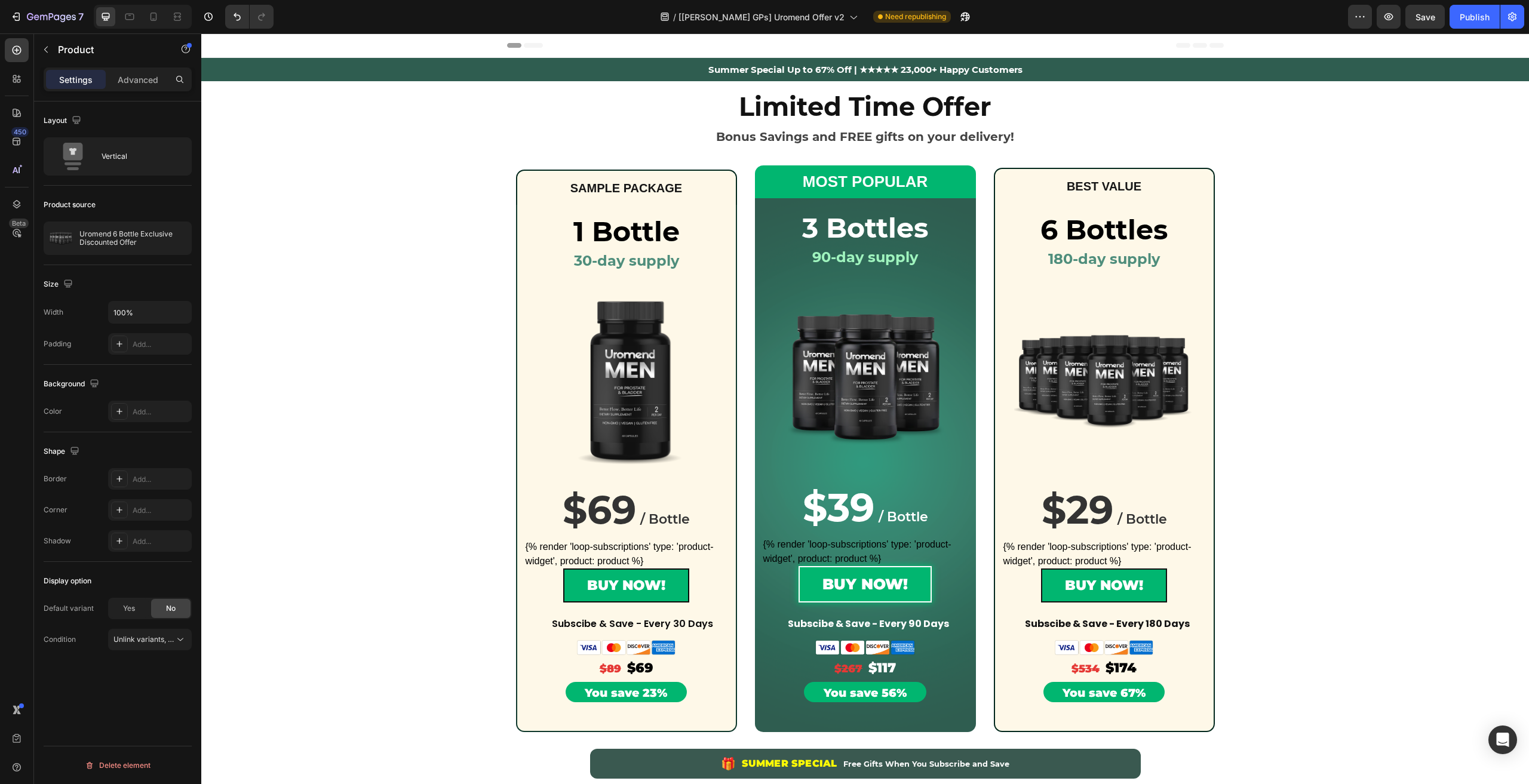
click at [88, 238] on p "Uromend 6 Bottle Exclusive Discounted Offer" at bounding box center [133, 238] width 107 height 16
click at [1473, 20] on div "Publish" at bounding box center [1474, 17] width 30 height 13
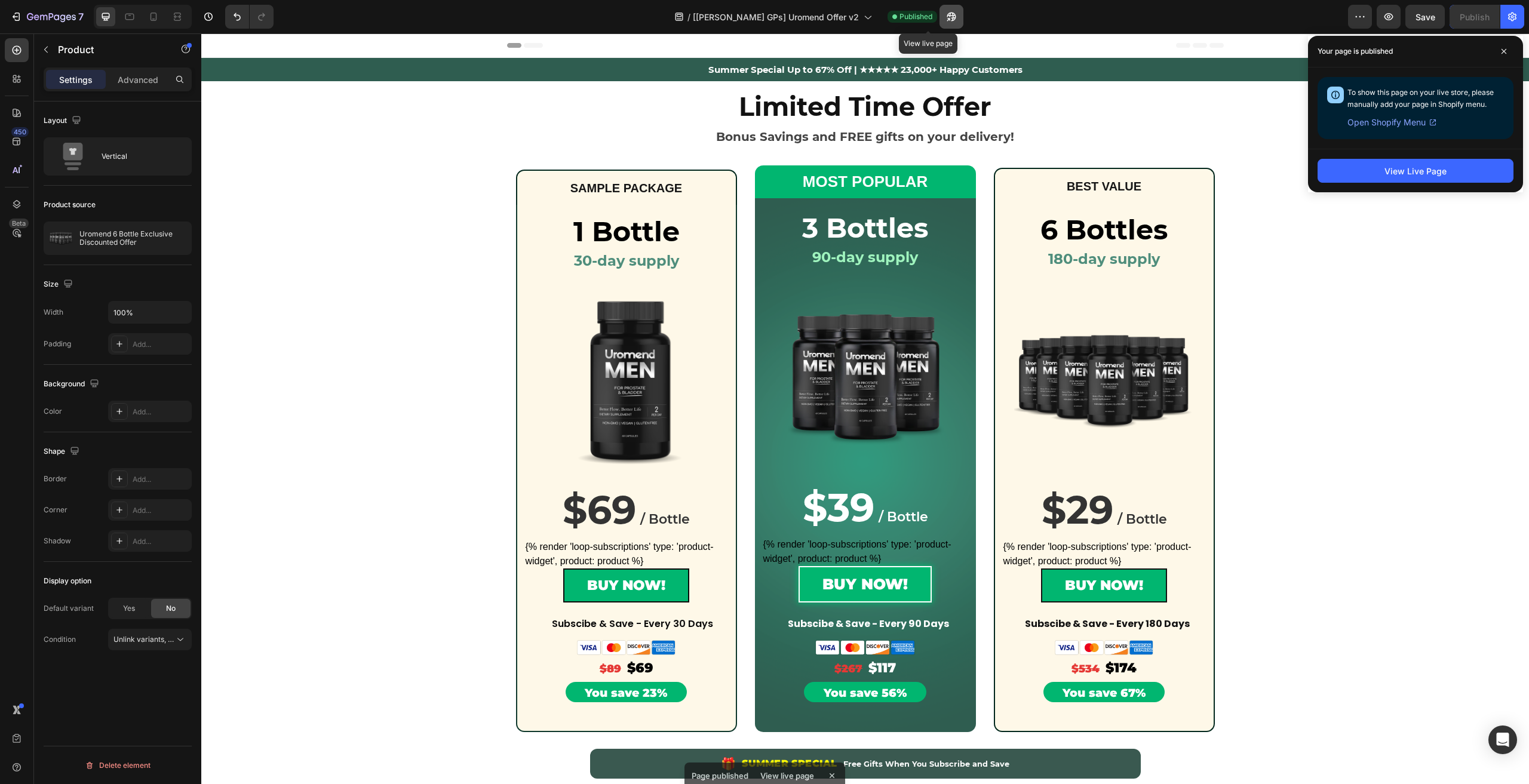
click at [940, 13] on button "button" at bounding box center [952, 17] width 24 height 24
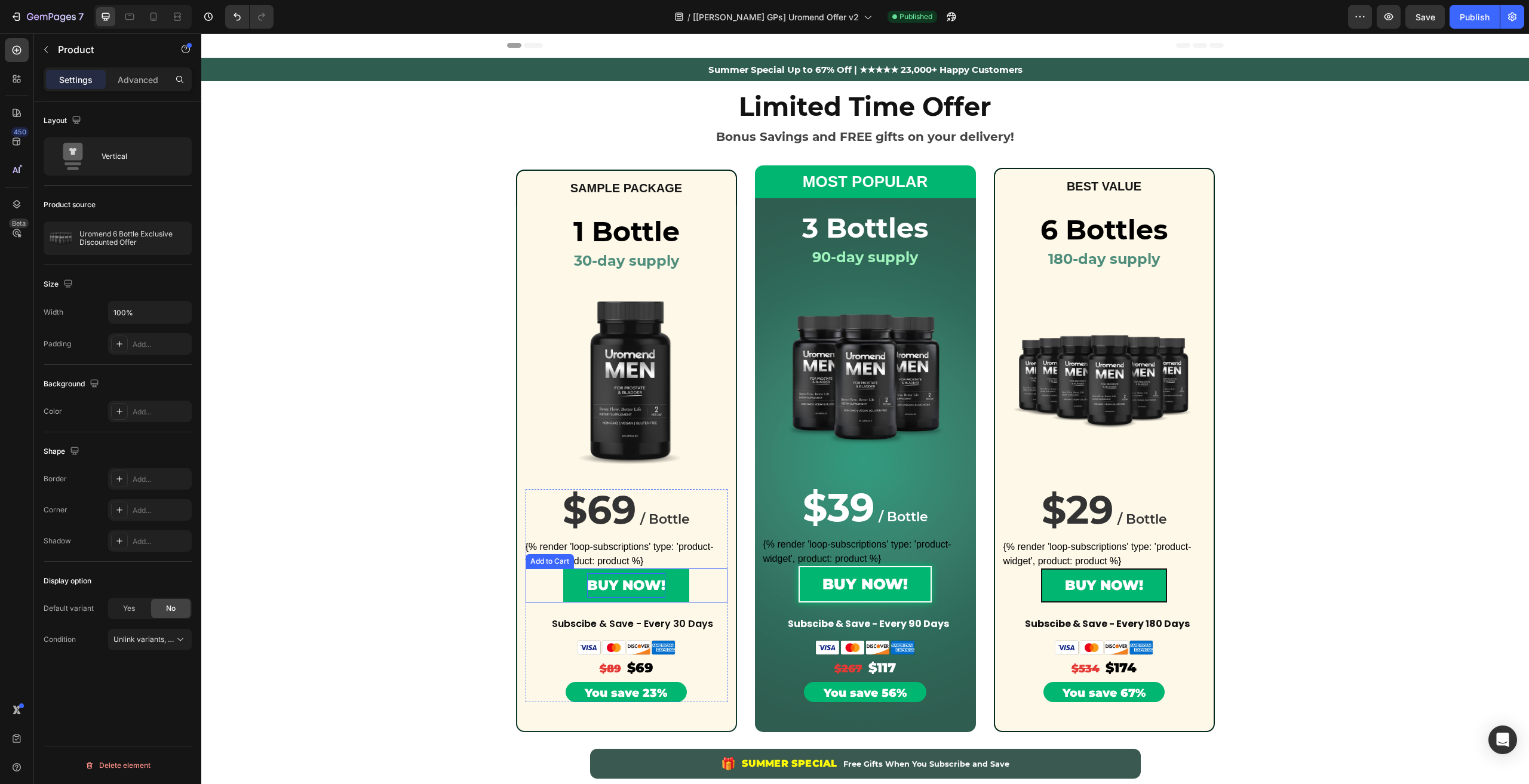
click at [608, 595] on div "BUY NOW!" at bounding box center [626, 585] width 78 height 25
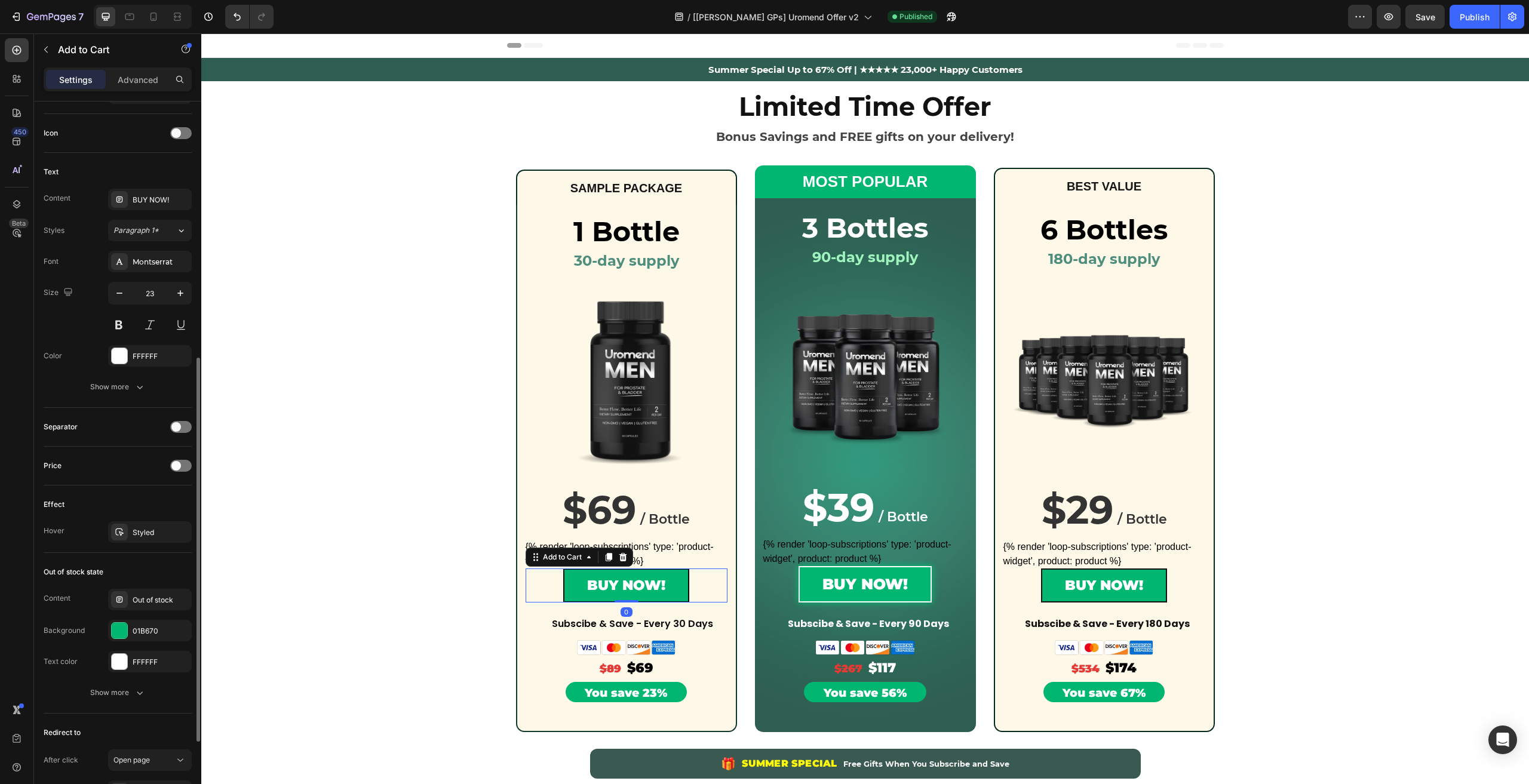
scroll to position [621, 0]
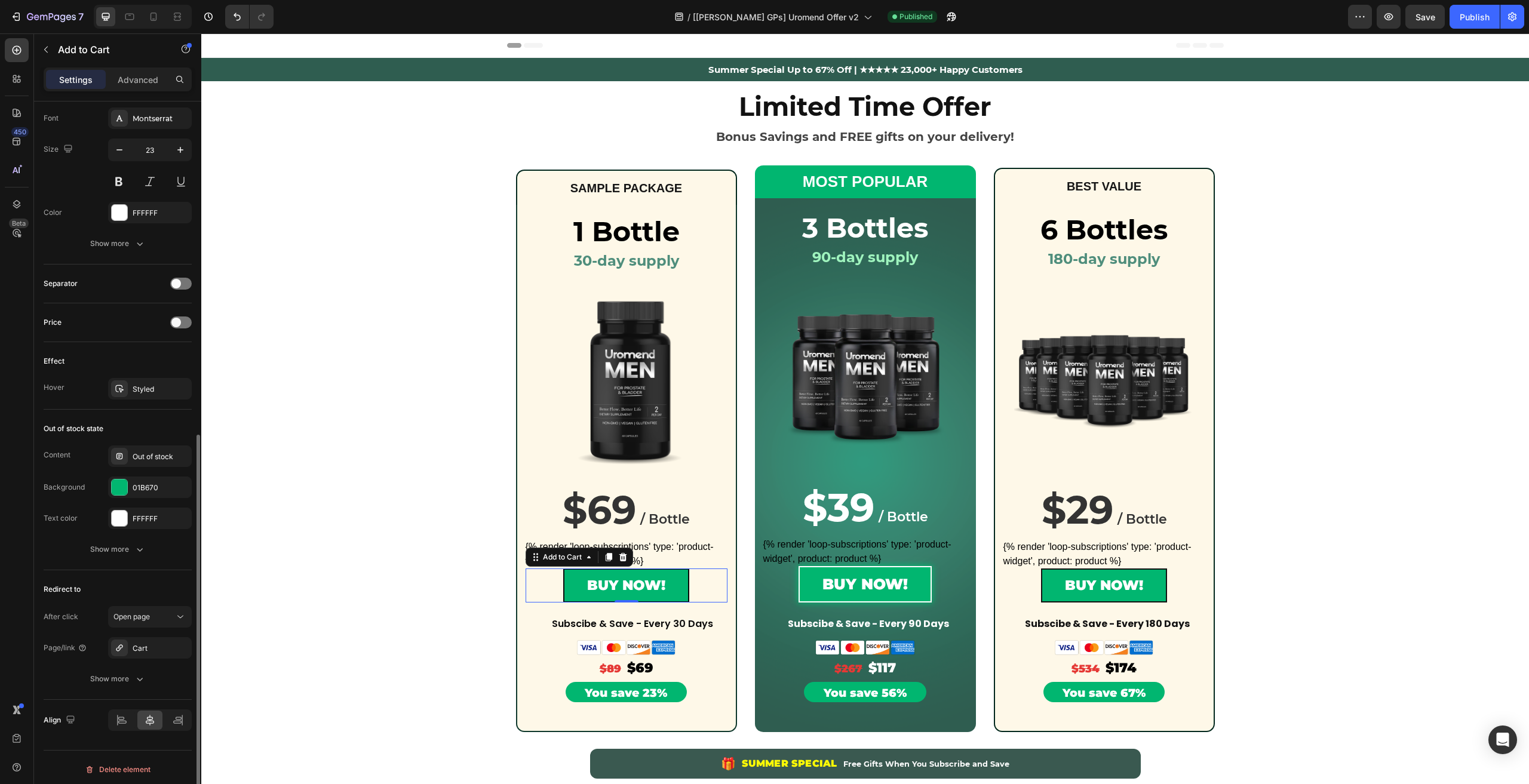
click at [129, 624] on div "After click Open page Page/link Cart Show more" at bounding box center [117, 648] width 148 height 83
click at [131, 614] on span "Open page" at bounding box center [132, 616] width 37 height 9
click at [149, 676] on div "Go to checkout" at bounding box center [138, 687] width 98 height 23
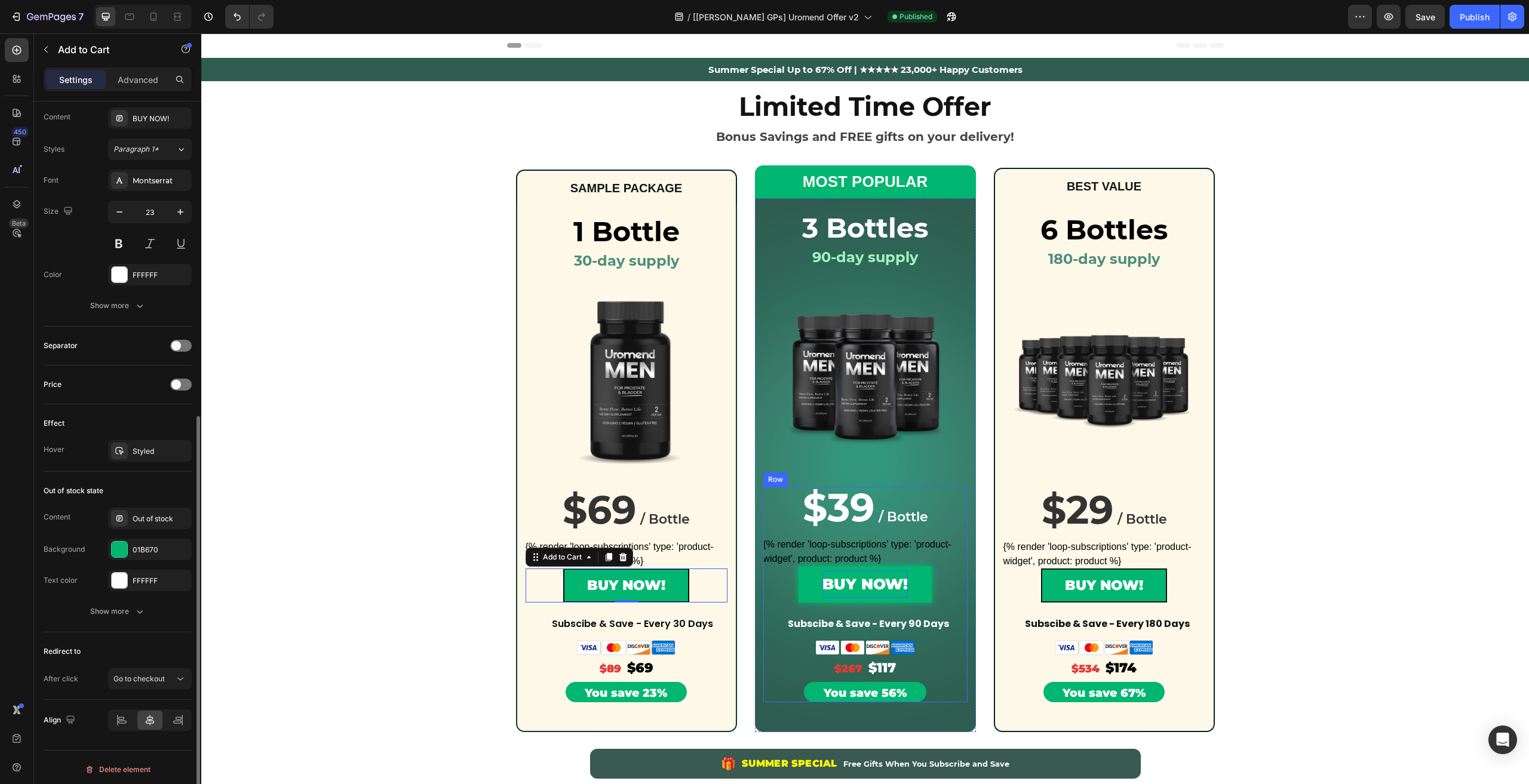
click at [822, 585] on div "BUY NOW!" at bounding box center [865, 584] width 85 height 27
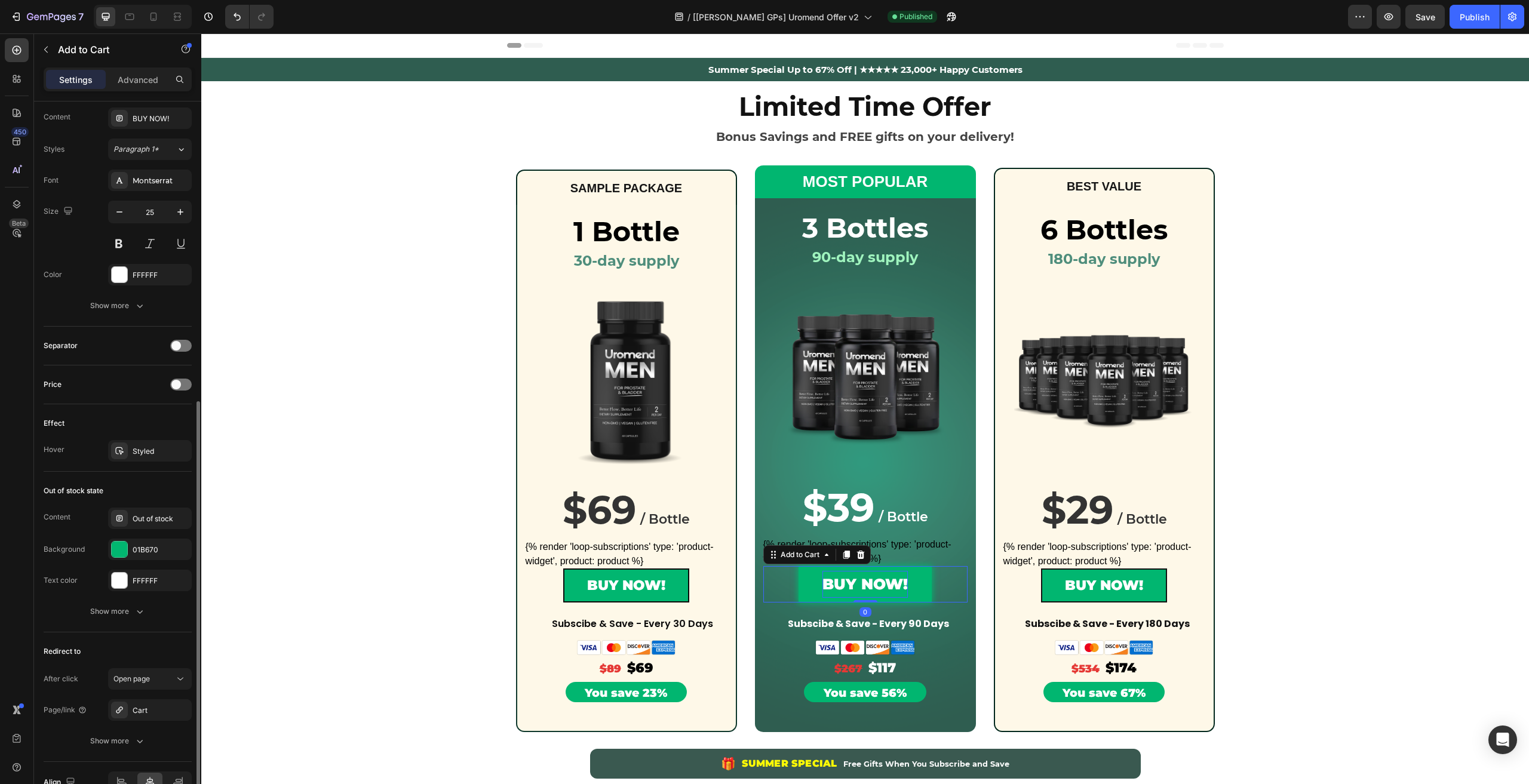
scroll to position [559, 0]
click at [175, 673] on icon at bounding box center [180, 679] width 12 height 12
click at [170, 606] on p "Go to checkout" at bounding box center [148, 601] width 68 height 11
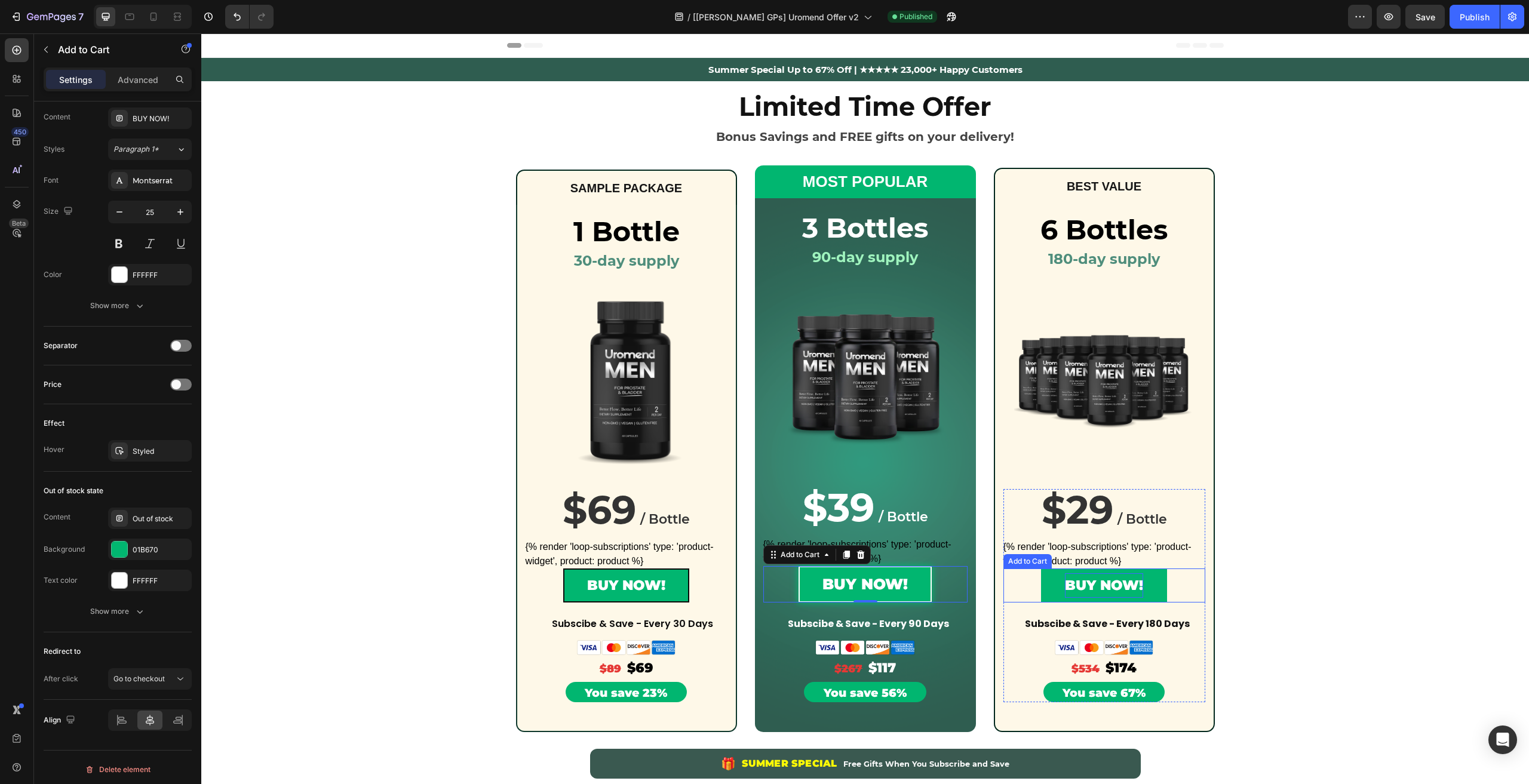
click at [1070, 574] on div "BUY NOW!" at bounding box center [1104, 585] width 78 height 25
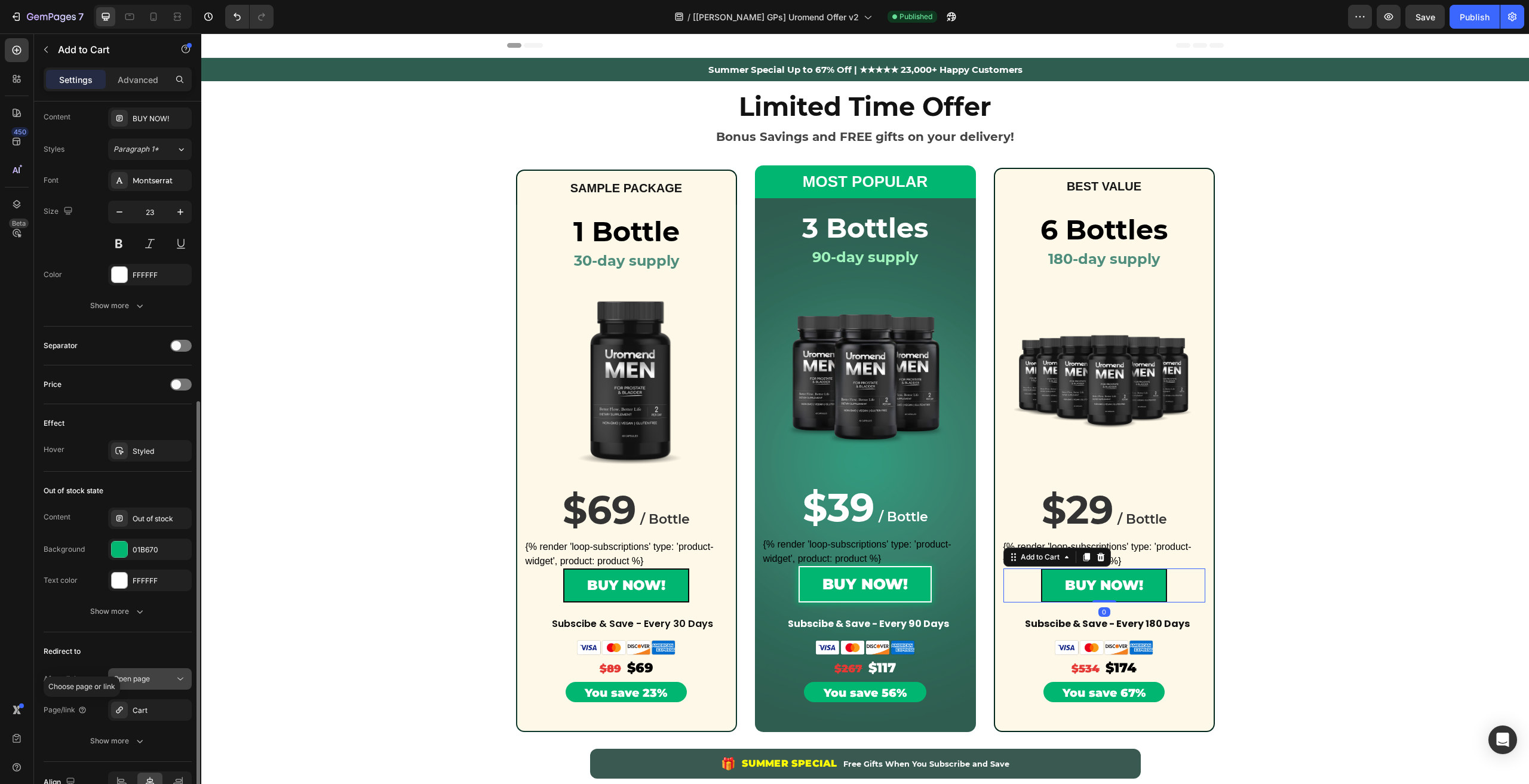
click at [139, 682] on button "Open page" at bounding box center [150, 679] width 83 height 21
click at [150, 613] on div "Go to checkout" at bounding box center [138, 624] width 98 height 23
click at [1461, 18] on div "Publish" at bounding box center [1474, 17] width 30 height 13
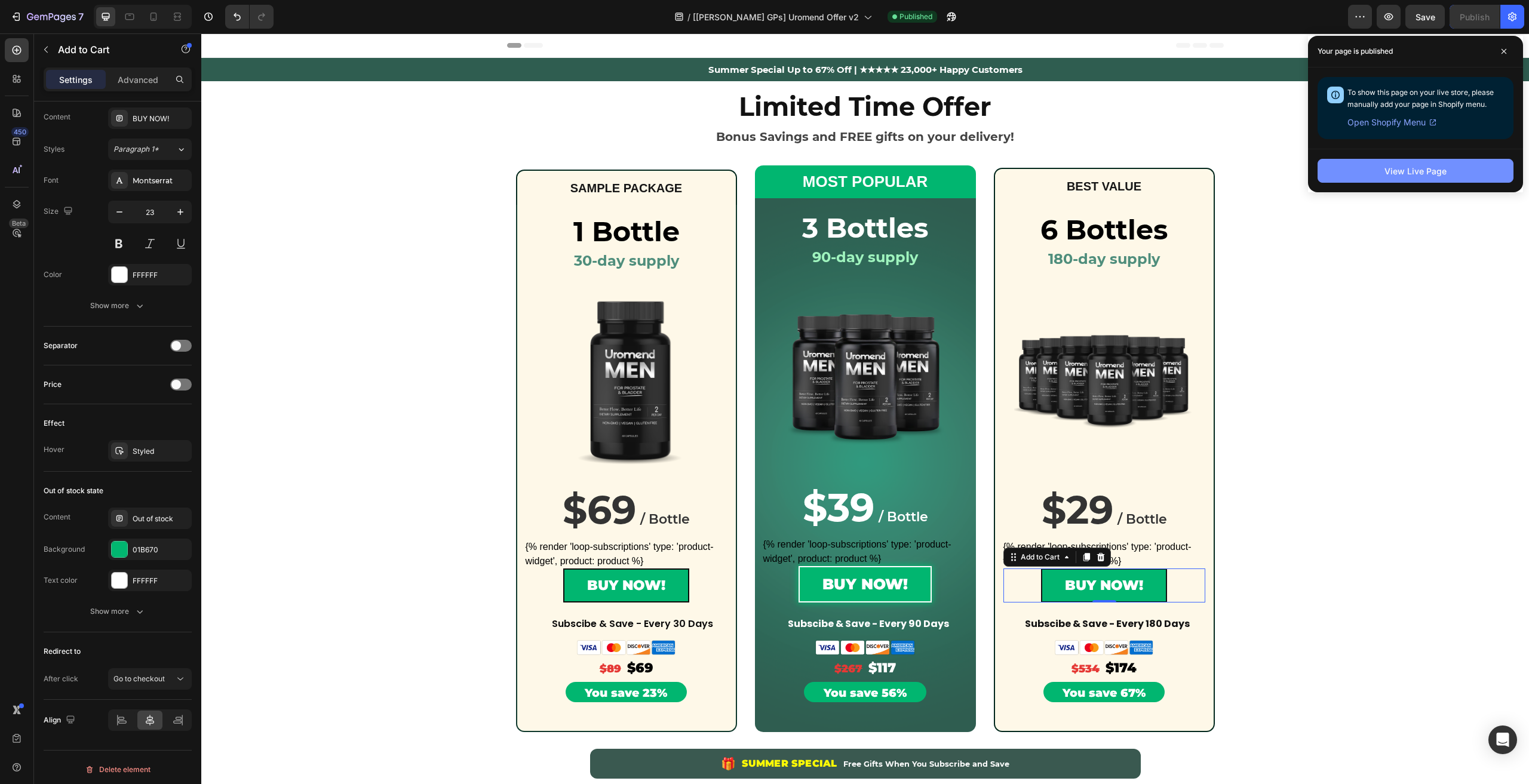
click at [1420, 174] on div "View Live Page" at bounding box center [1415, 171] width 62 height 13
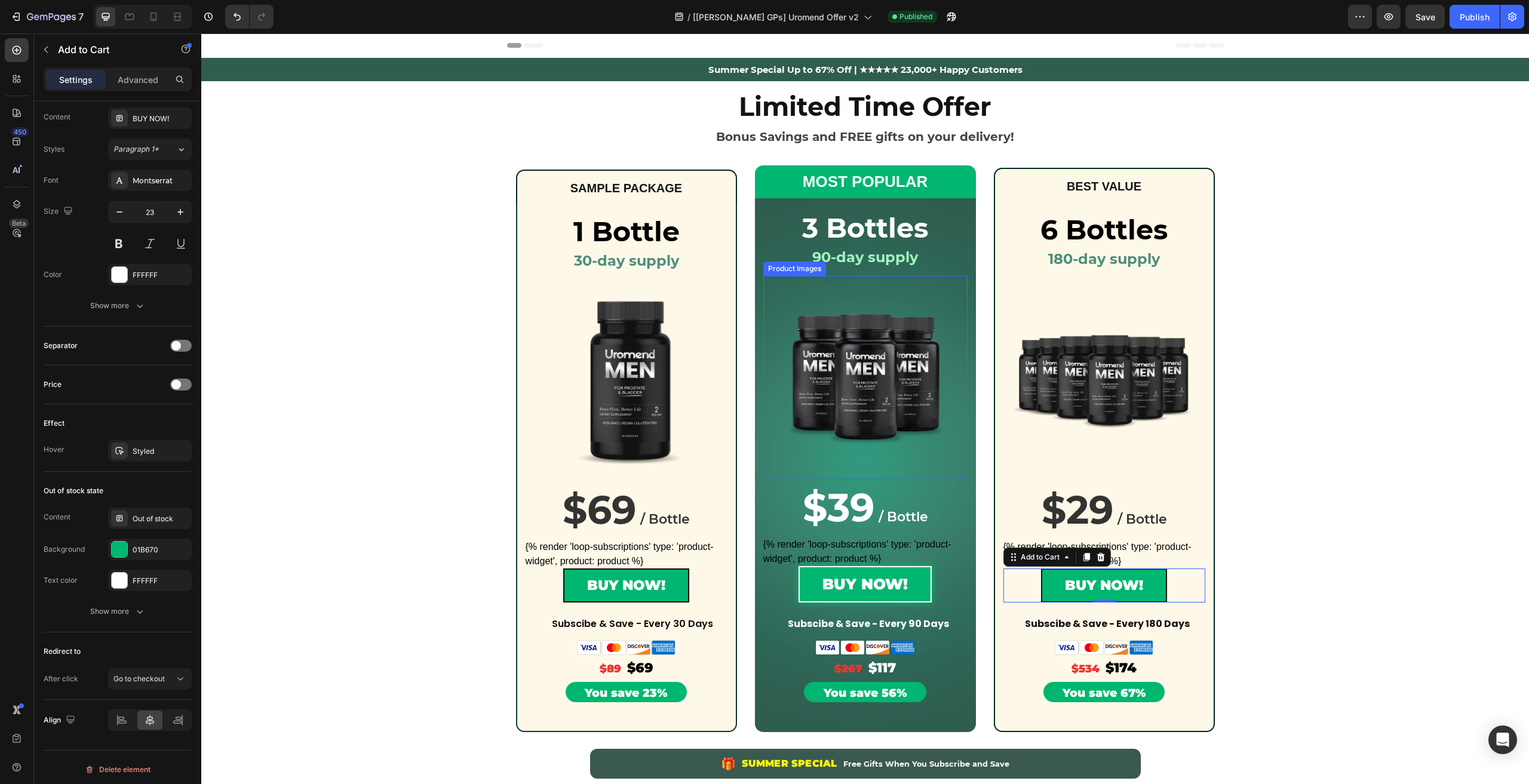
click at [839, 299] on img at bounding box center [865, 377] width 167 height 167
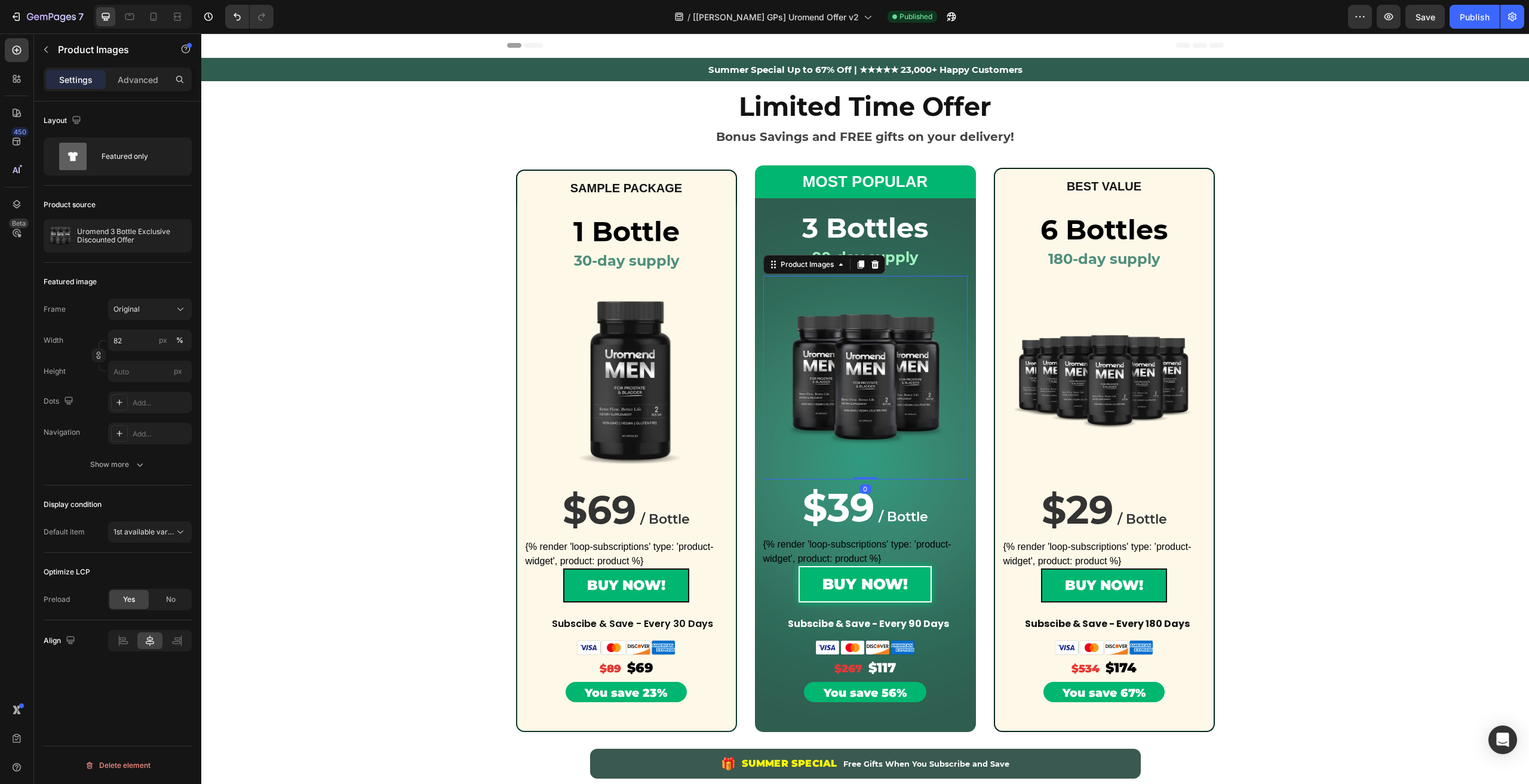
scroll to position [0, 0]
click at [810, 265] on div "Product Images" at bounding box center [807, 264] width 58 height 11
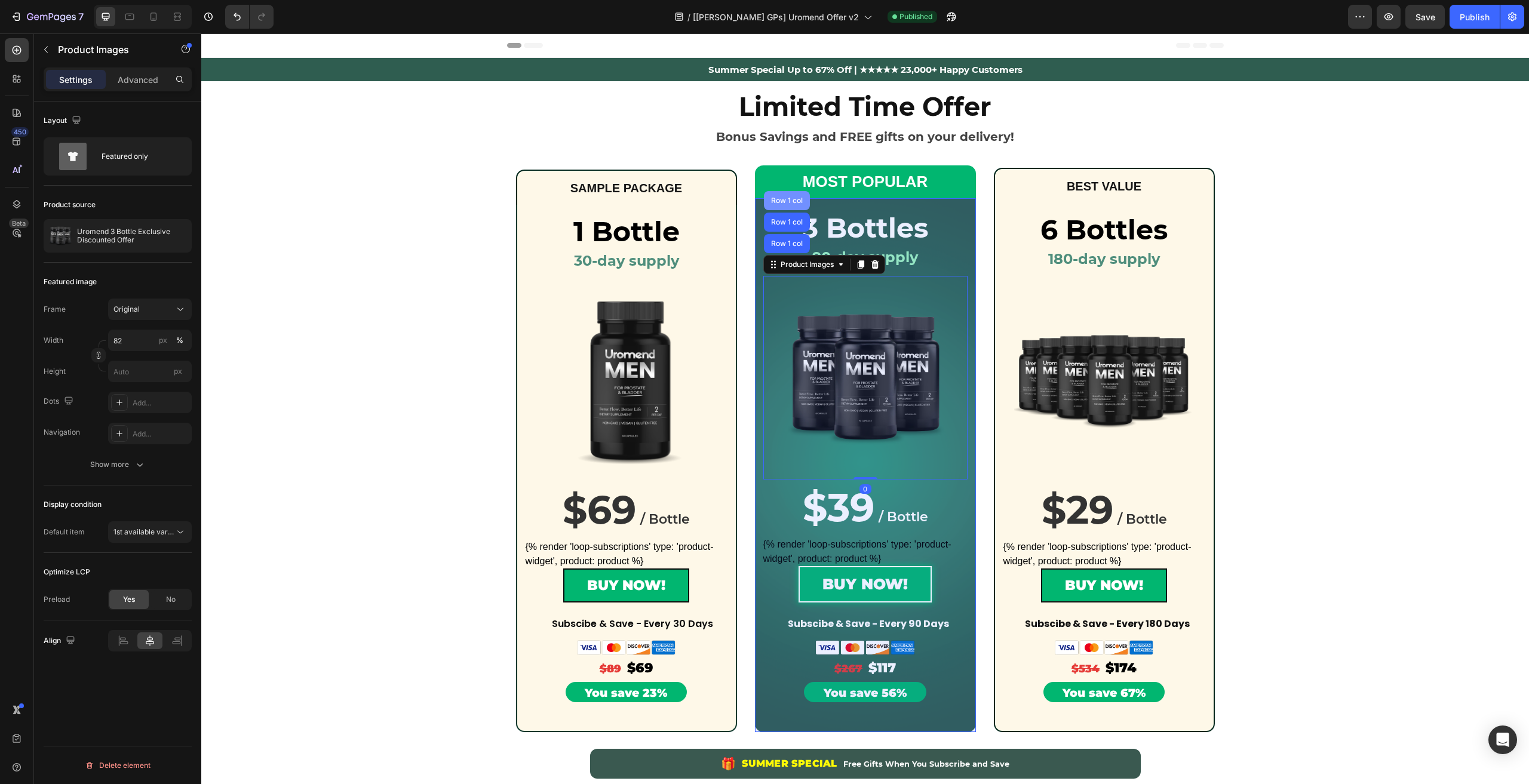
click at [781, 196] on div "Row 1 col" at bounding box center [786, 201] width 46 height 19
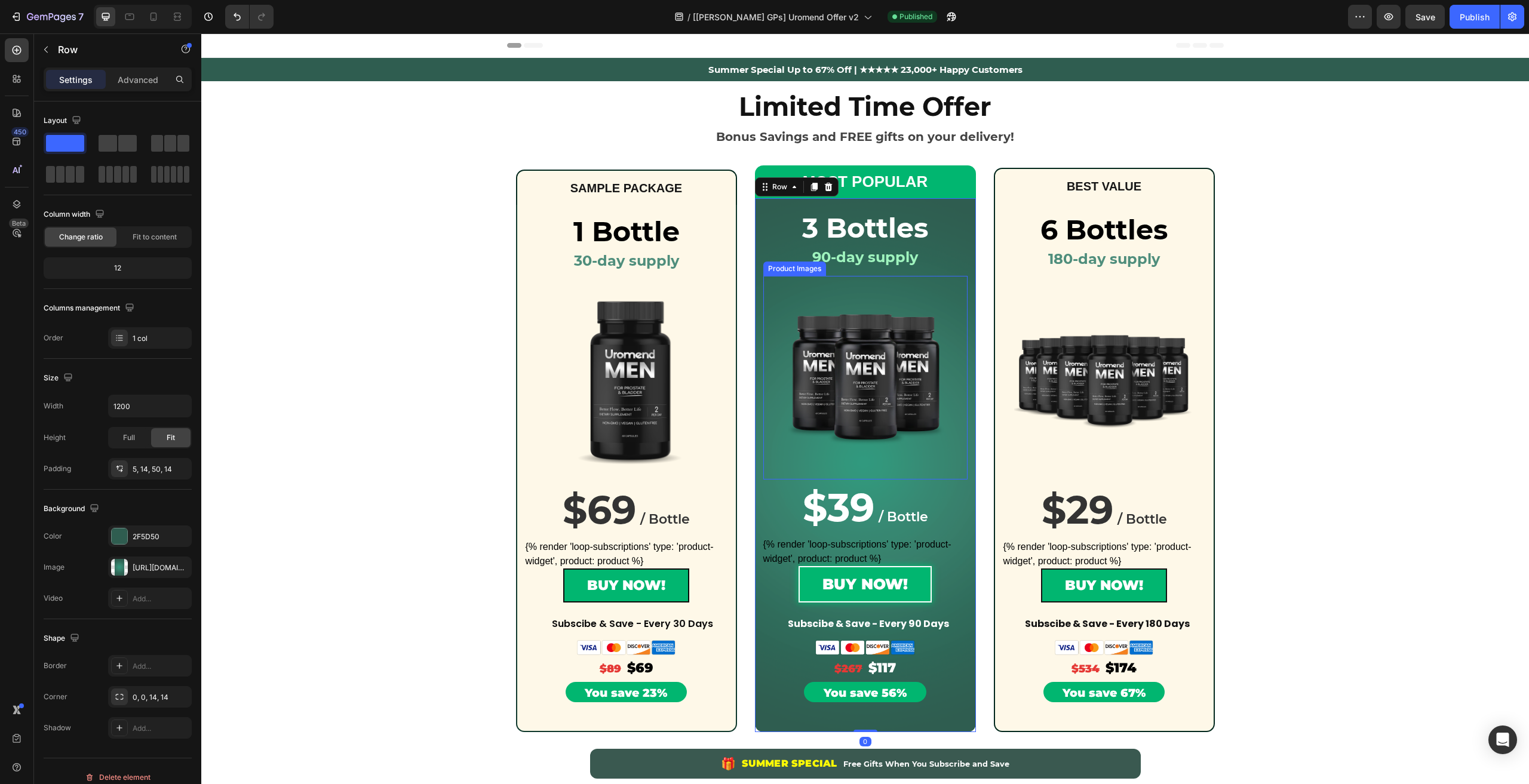
drag, startPoint x: 895, startPoint y: 377, endPoint x: 647, endPoint y: 341, distance: 250.6
click at [895, 377] on img at bounding box center [865, 377] width 167 height 167
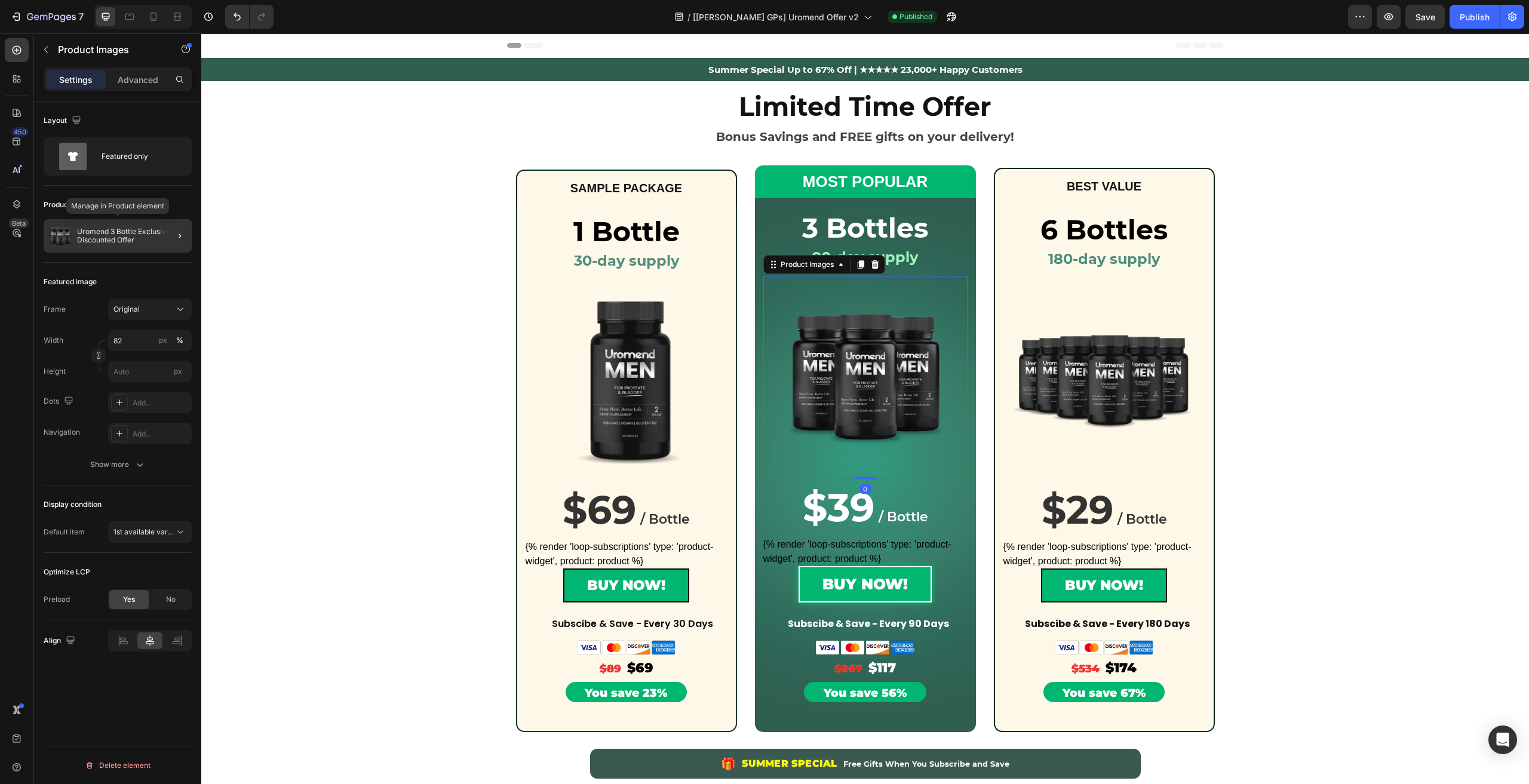
click at [65, 237] on img at bounding box center [61, 236] width 24 height 24
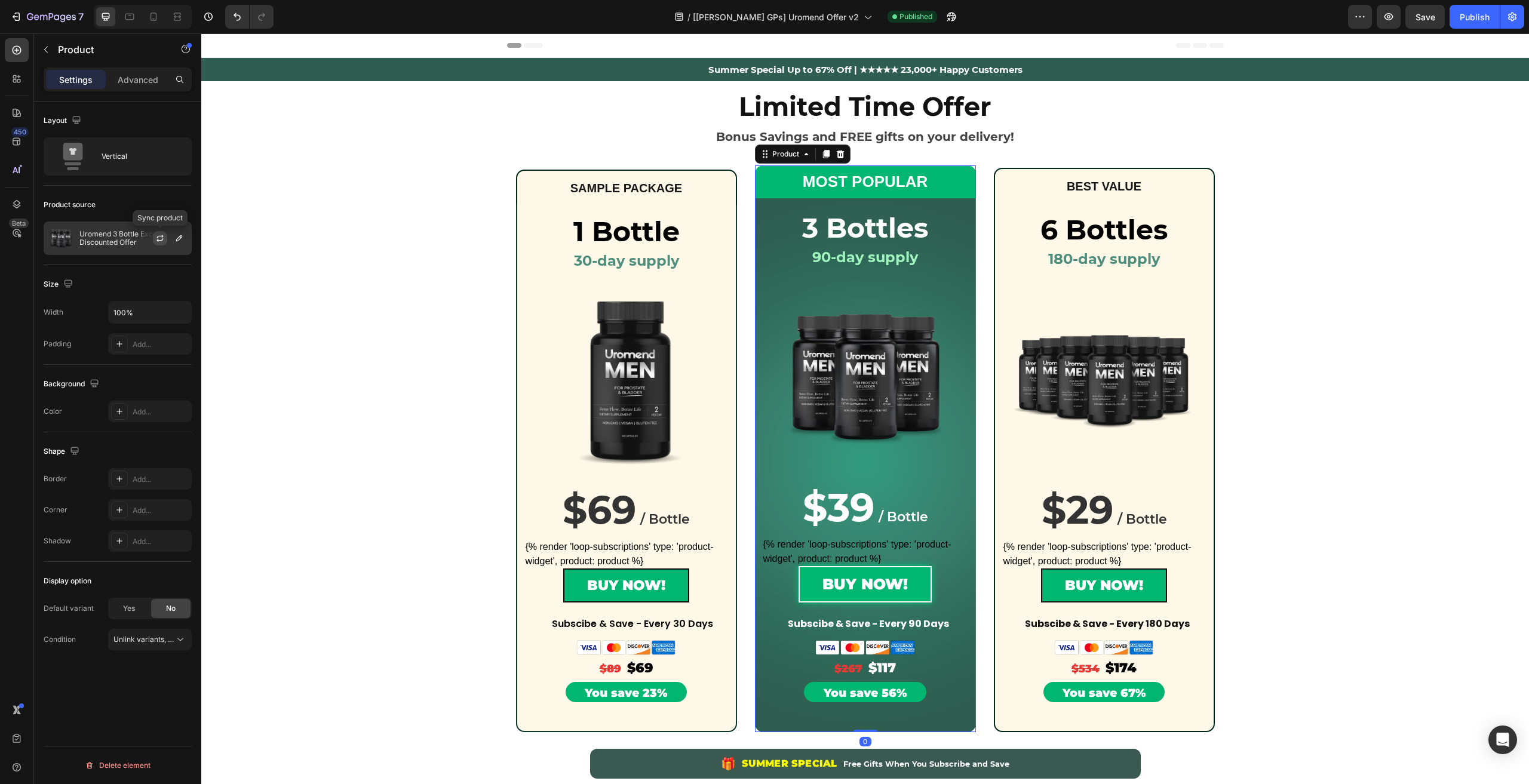
click at [158, 239] on icon "button" at bounding box center [160, 240] width 6 height 4
drag, startPoint x: 597, startPoint y: 361, endPoint x: 587, endPoint y: 361, distance: 10.0
click at [596, 361] on img at bounding box center [627, 381] width 202 height 202
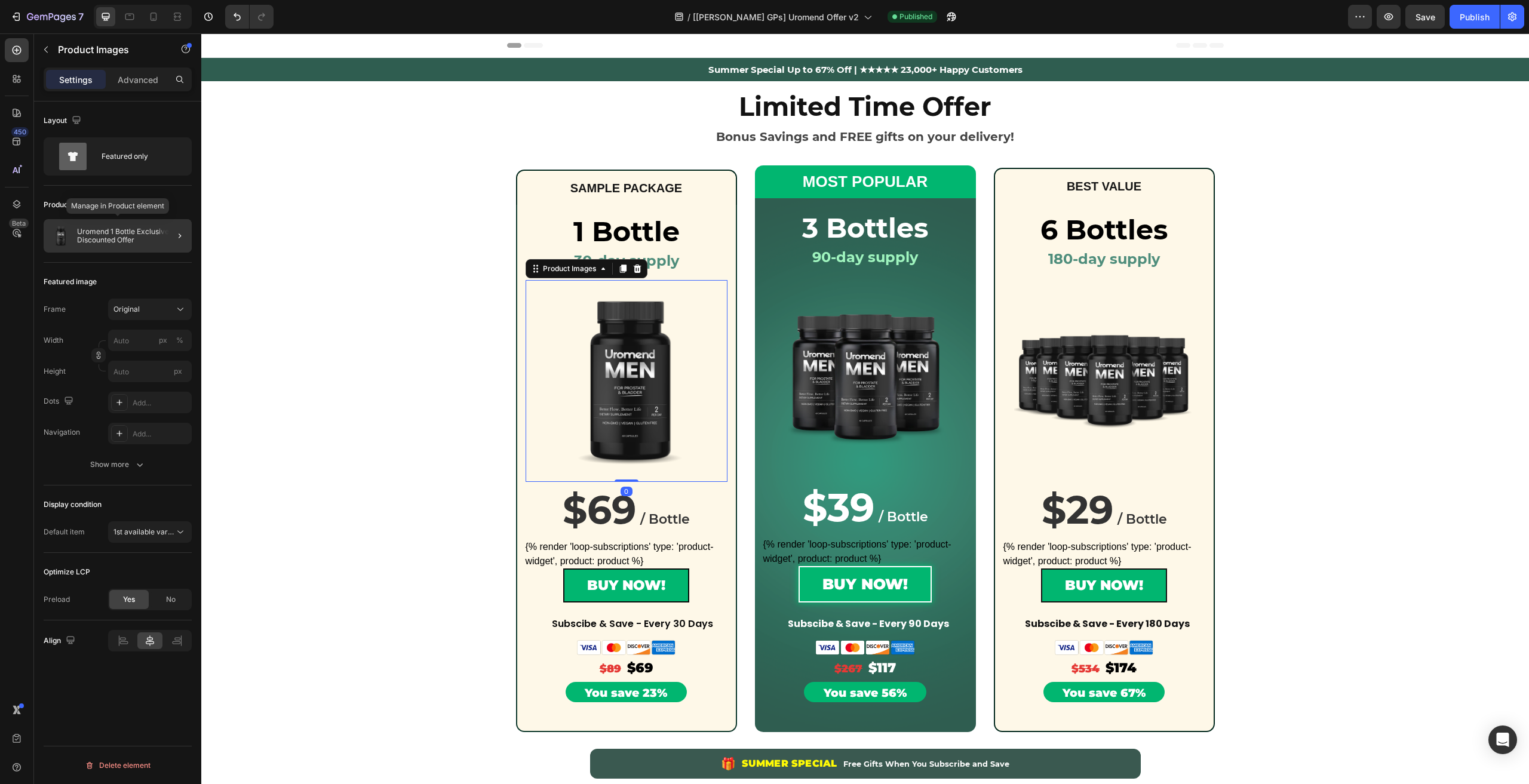
click at [155, 240] on p "Uromend 1 Bottle Exclusive Discounted Offer" at bounding box center [132, 236] width 110 height 16
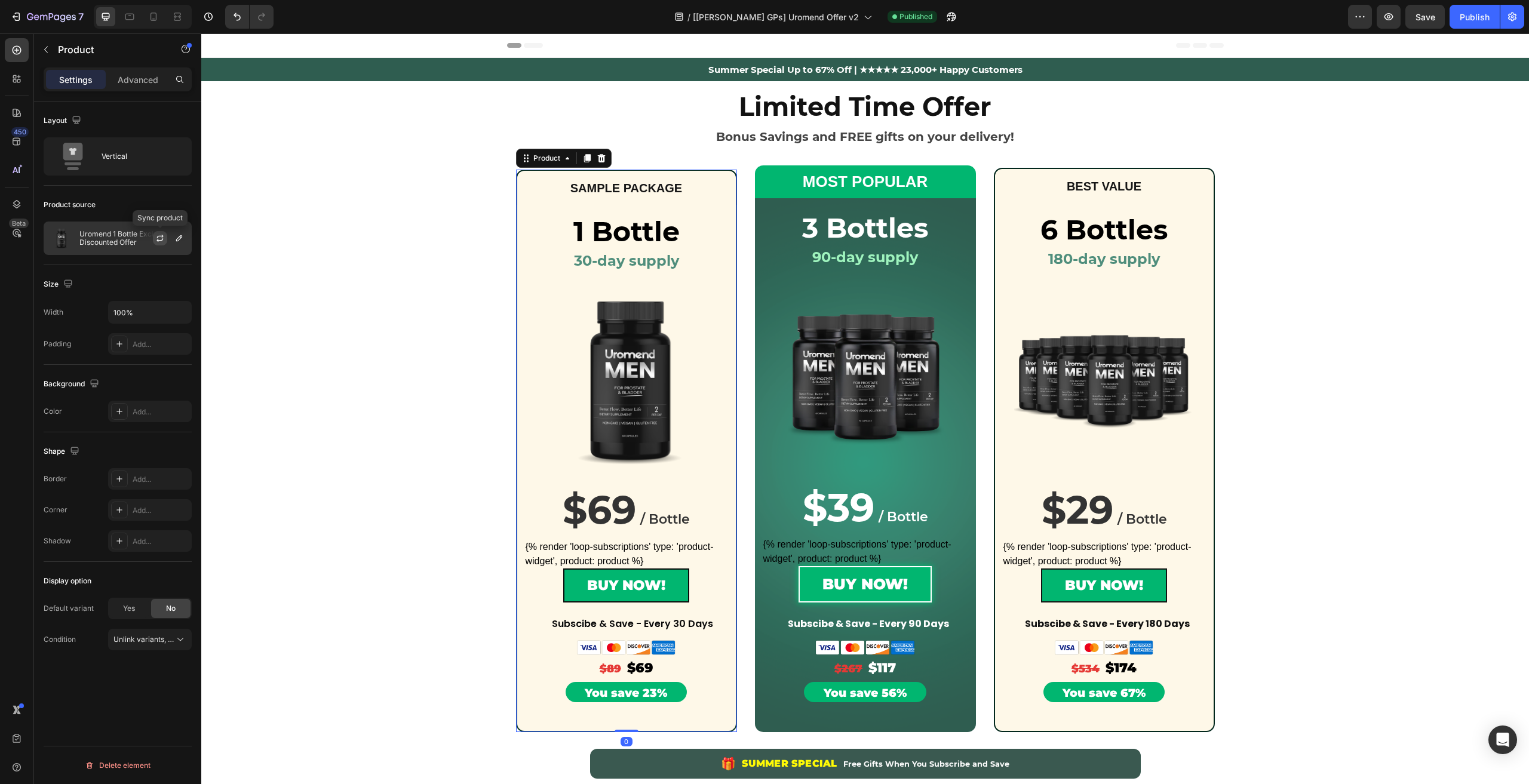
click at [155, 238] on icon "button" at bounding box center [160, 238] width 9 height 9
click at [1066, 360] on img at bounding box center [1104, 380] width 180 height 180
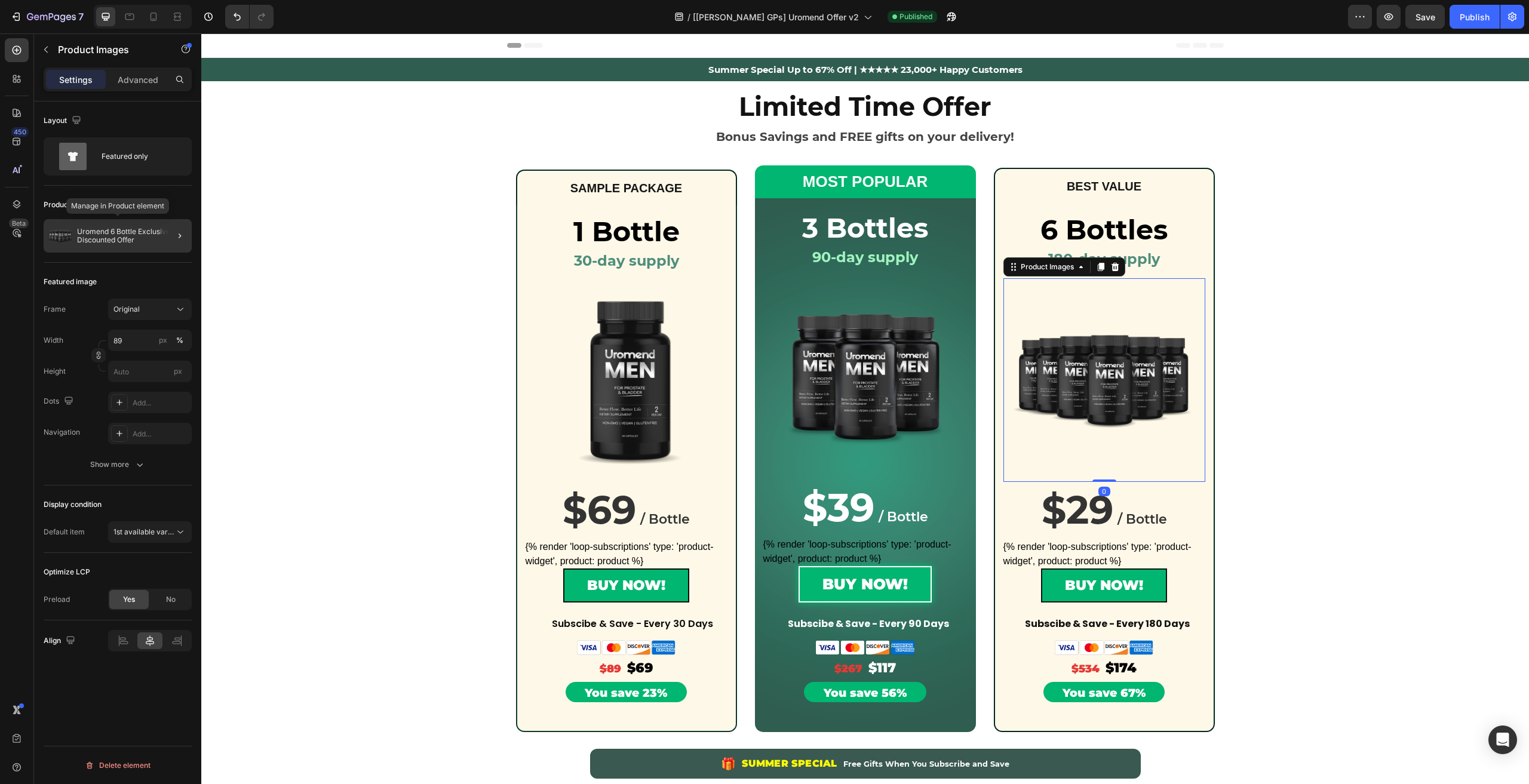
click at [106, 242] on p "Uromend 6 Bottle Exclusive Discounted Offer" at bounding box center [132, 236] width 110 height 16
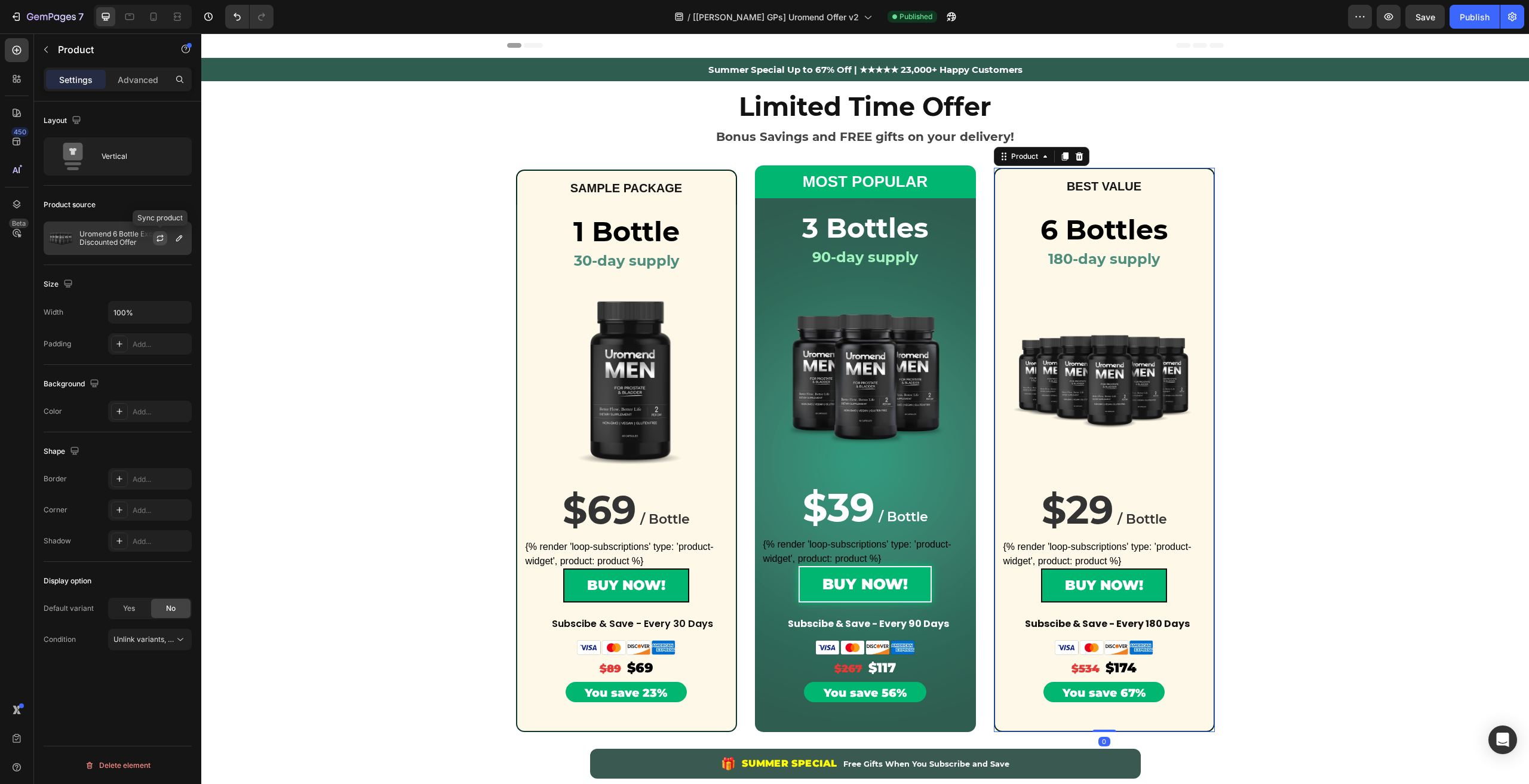
click at [161, 238] on icon "button" at bounding box center [160, 238] width 9 height 9
click at [1465, 11] on div "Publish" at bounding box center [1474, 17] width 30 height 13
click at [945, 16] on icon "button" at bounding box center [951, 16] width 12 height 12
